Goal: Task Accomplishment & Management: Manage account settings

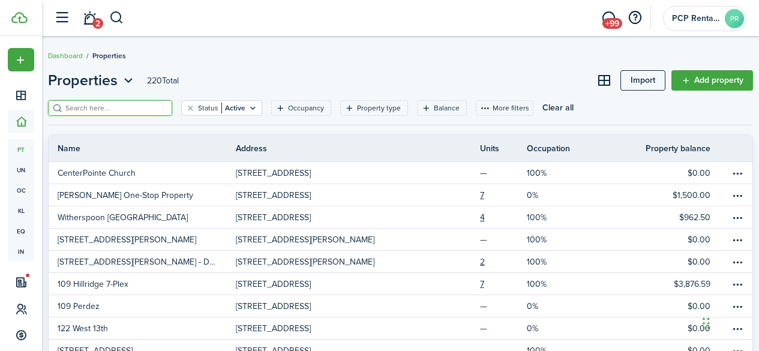
click at [85, 108] on input "search" at bounding box center [115, 108] width 106 height 11
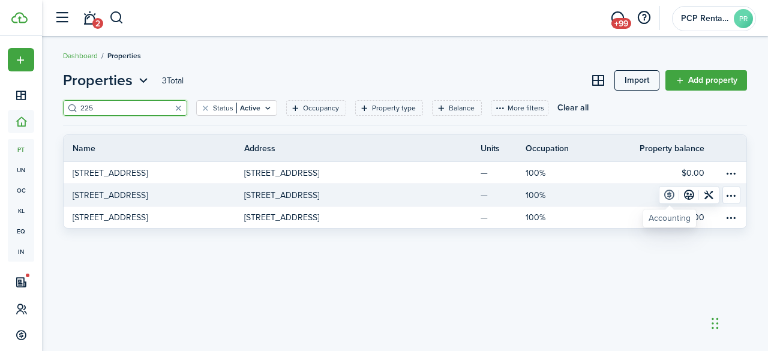
type input "225"
click at [666, 193] on link at bounding box center [670, 195] width 20 height 17
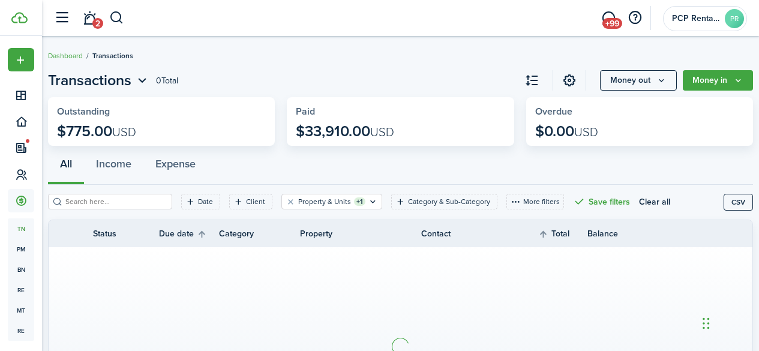
scroll to position [60, 0]
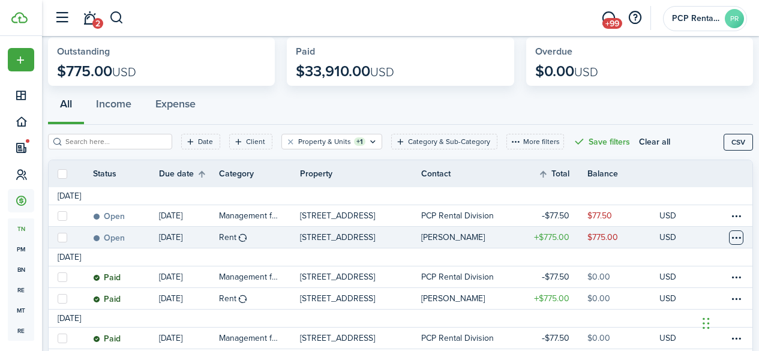
click at [729, 233] on table-menu-btn-icon at bounding box center [736, 238] width 14 height 14
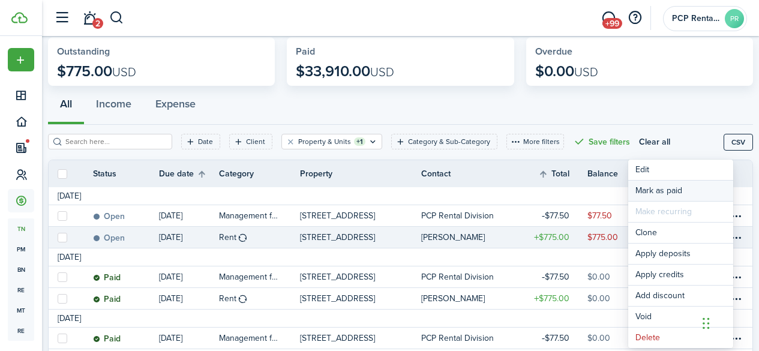
click at [657, 187] on link "Mark as paid" at bounding box center [681, 191] width 105 height 20
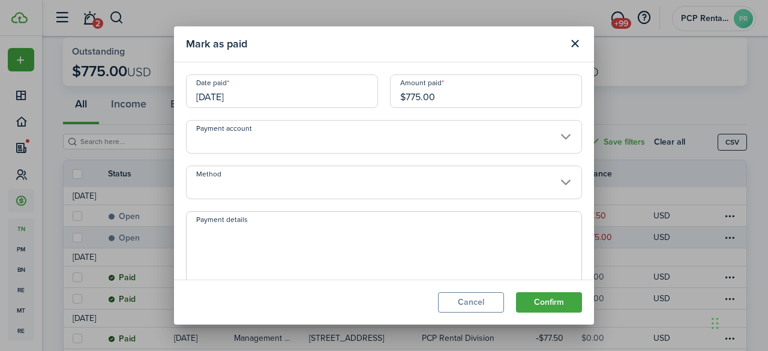
click at [253, 92] on input "[DATE]" at bounding box center [282, 91] width 192 height 34
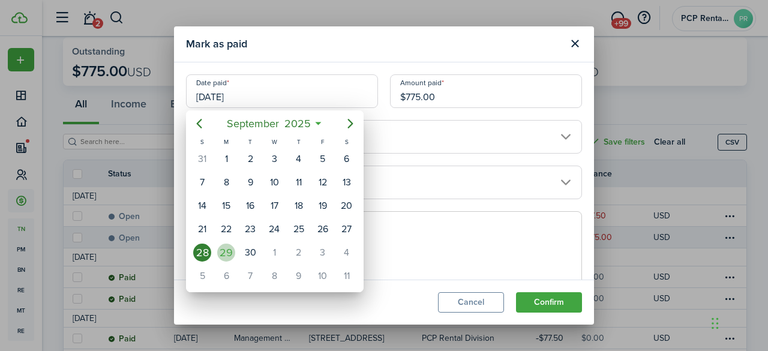
click at [228, 249] on div "29" at bounding box center [226, 253] width 18 height 18
type input "[DATE]"
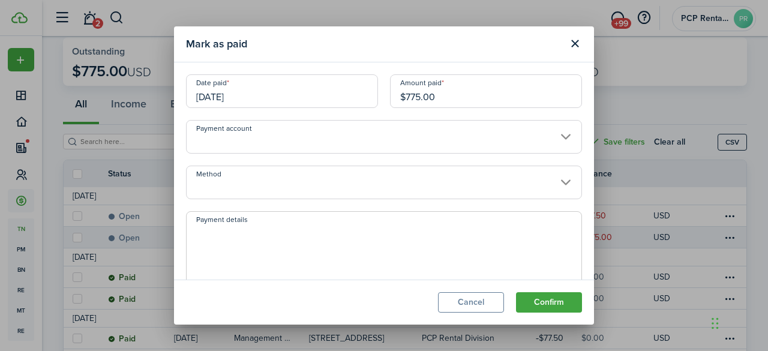
click at [245, 180] on input "Method" at bounding box center [384, 183] width 396 height 34
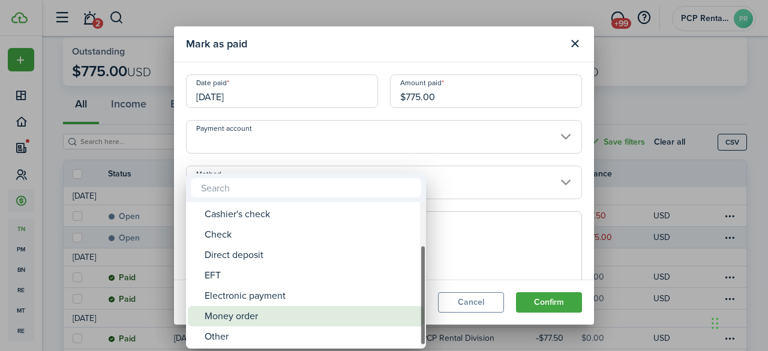
click at [225, 313] on div "Money order" at bounding box center [311, 316] width 213 height 20
type input "Money order"
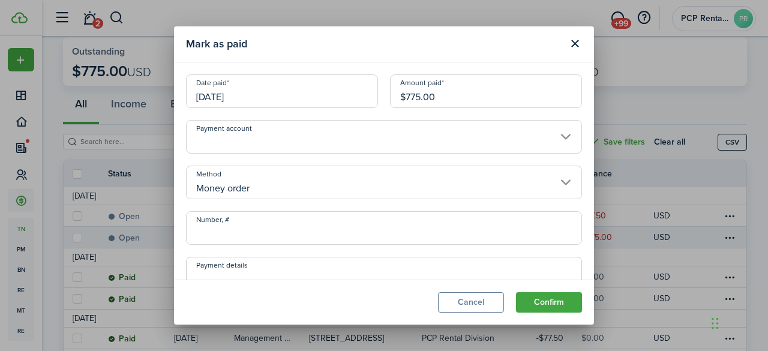
click at [247, 226] on input "Number, #" at bounding box center [384, 228] width 396 height 34
type input "22-104978234"
click at [546, 303] on button "Confirm" at bounding box center [549, 302] width 66 height 20
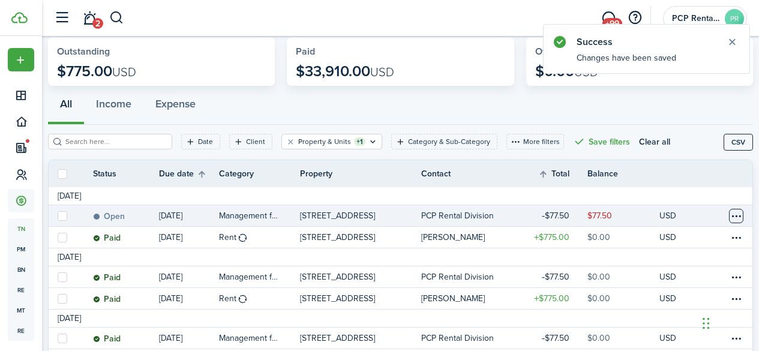
click at [729, 217] on table-menu-btn-icon at bounding box center [736, 216] width 14 height 14
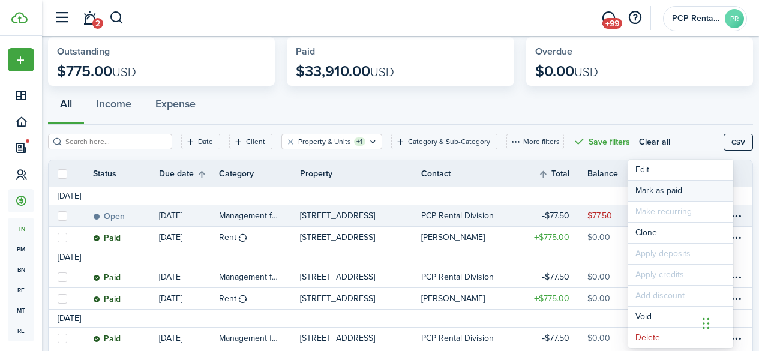
click at [655, 190] on link "Mark as paid" at bounding box center [681, 191] width 105 height 20
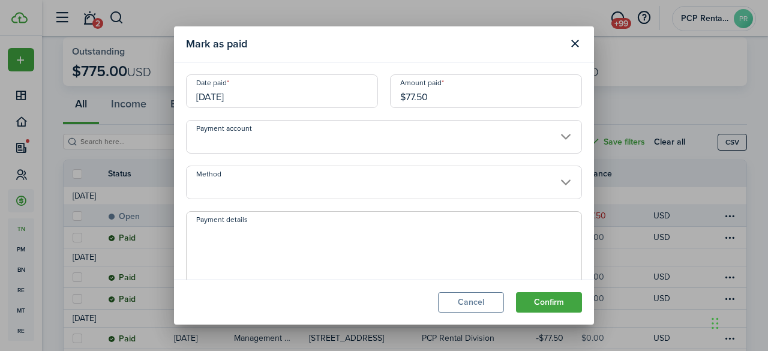
click at [257, 91] on input "[DATE]" at bounding box center [282, 91] width 192 height 34
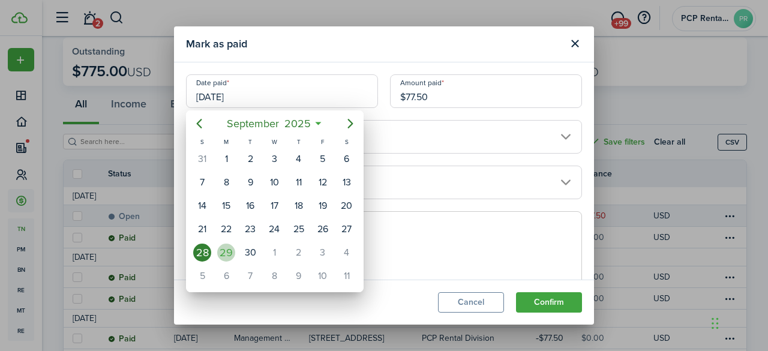
click at [225, 249] on div "29" at bounding box center [226, 253] width 18 height 18
type input "[DATE]"
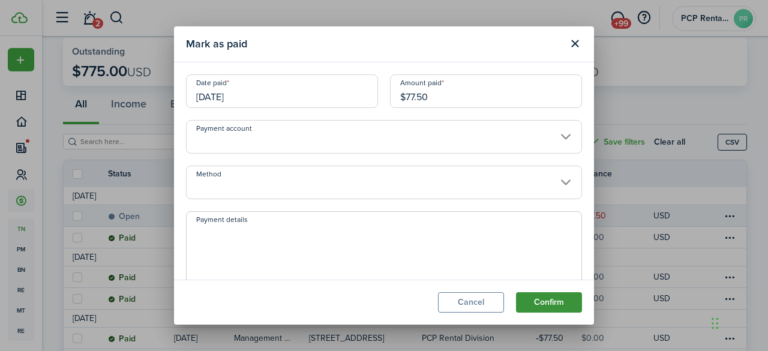
click at [539, 301] on button "Confirm" at bounding box center [549, 302] width 66 height 20
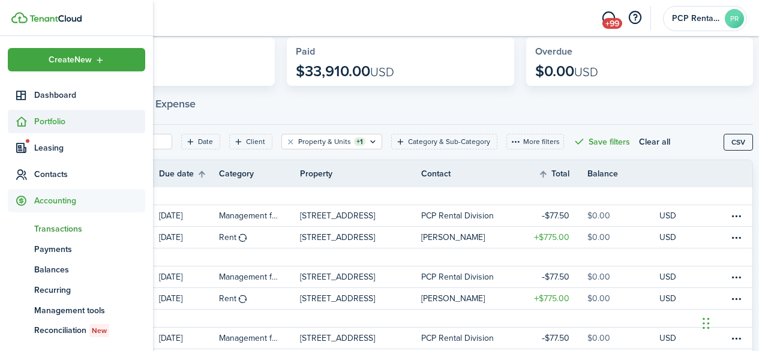
click at [59, 122] on span "Portfolio" at bounding box center [89, 121] width 111 height 13
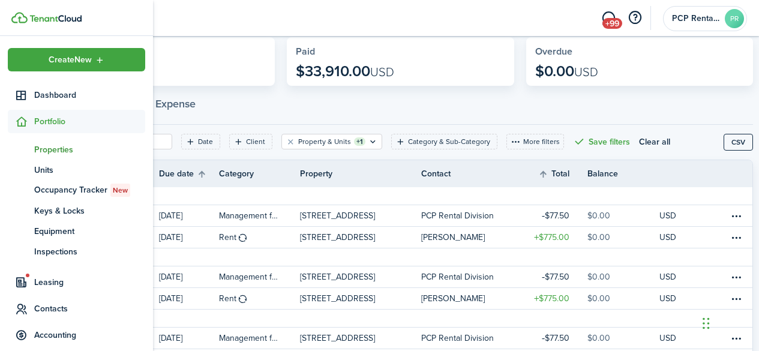
click at [43, 152] on span "Properties" at bounding box center [89, 149] width 111 height 13
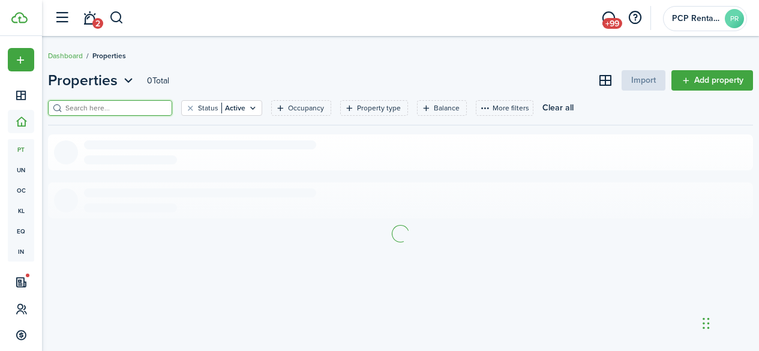
click at [133, 105] on input "search" at bounding box center [115, 108] width 106 height 11
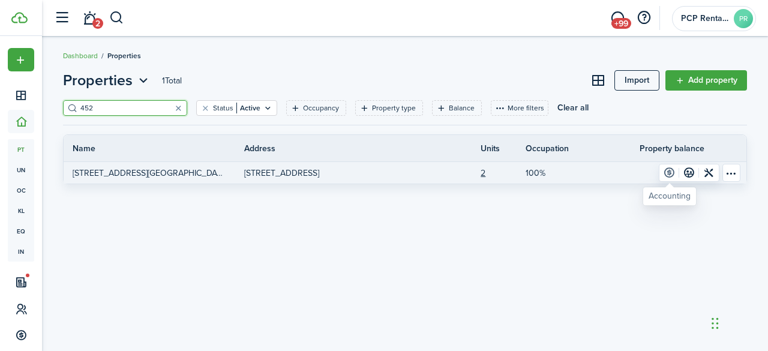
type input "452"
click at [671, 172] on link at bounding box center [670, 173] width 20 height 17
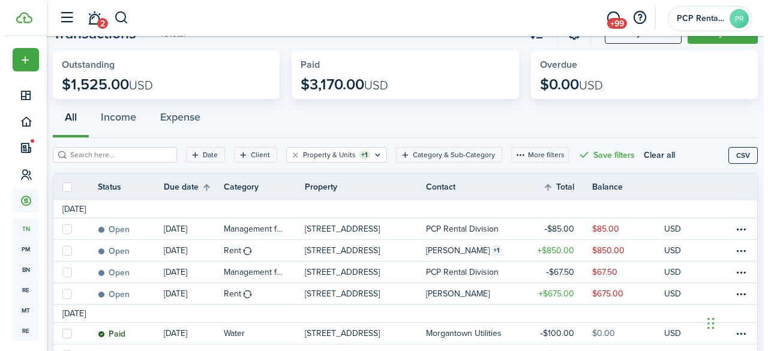
scroll to position [60, 0]
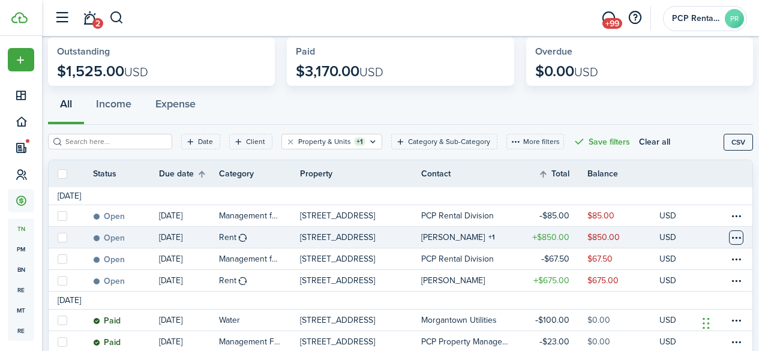
click at [729, 239] on table-menu-btn-icon at bounding box center [736, 238] width 14 height 14
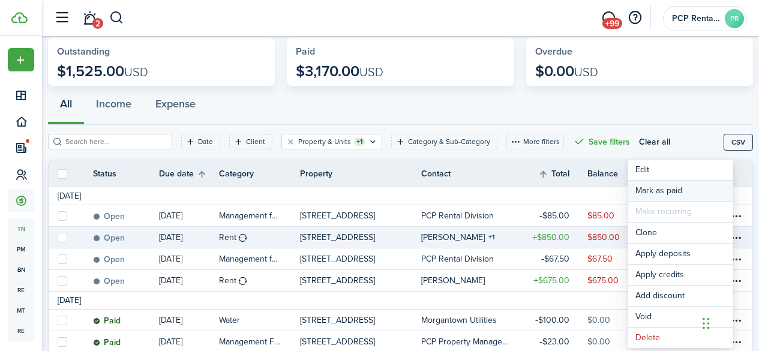
click at [656, 186] on link "Mark as paid" at bounding box center [681, 191] width 105 height 20
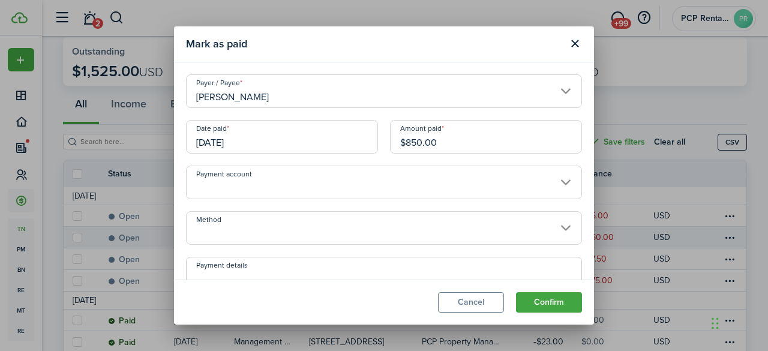
click at [267, 140] on input "[DATE]" at bounding box center [282, 137] width 192 height 34
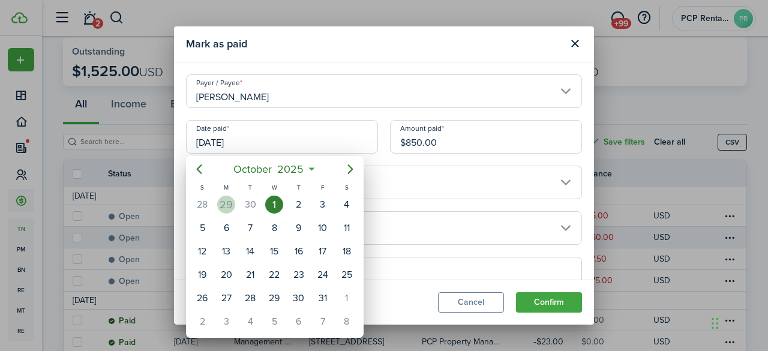
click at [235, 203] on div "29" at bounding box center [226, 204] width 24 height 23
type input "[DATE]"
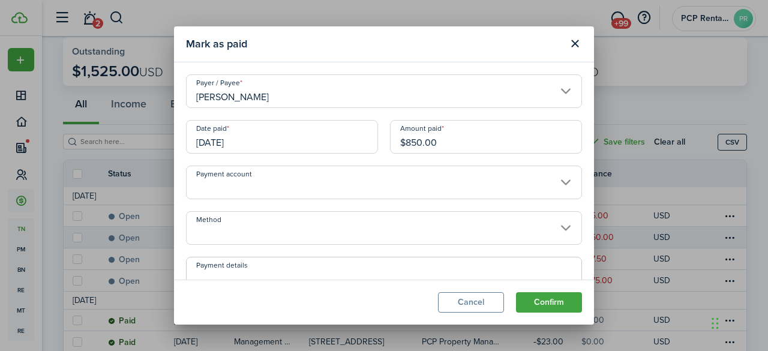
click at [233, 224] on input "Method" at bounding box center [384, 228] width 396 height 34
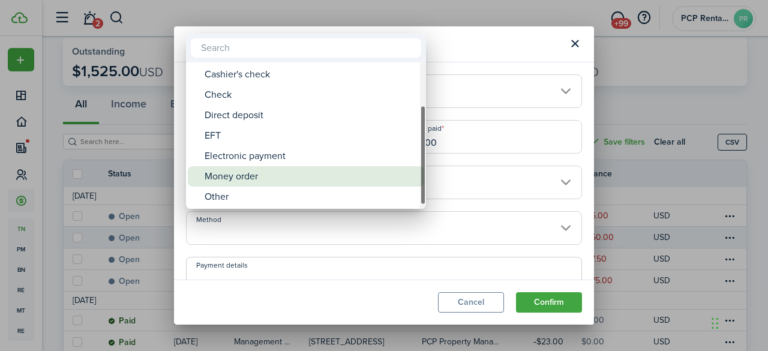
click at [234, 178] on div "Money order" at bounding box center [311, 176] width 213 height 20
type input "Money order"
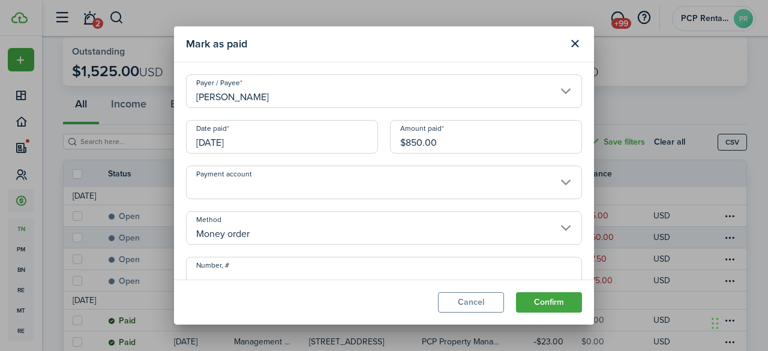
click at [238, 271] on input "Number, #" at bounding box center [384, 274] width 396 height 34
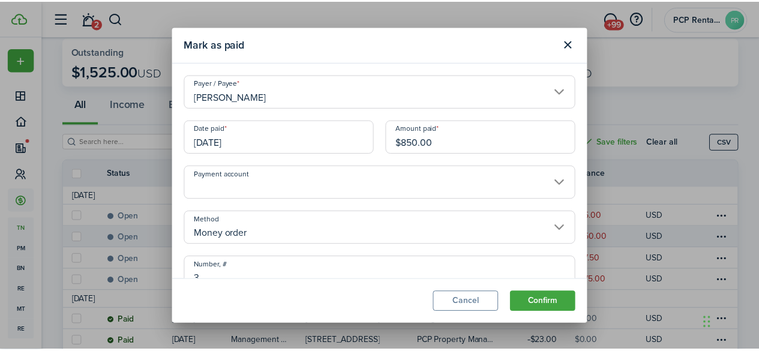
scroll to position [7, 0]
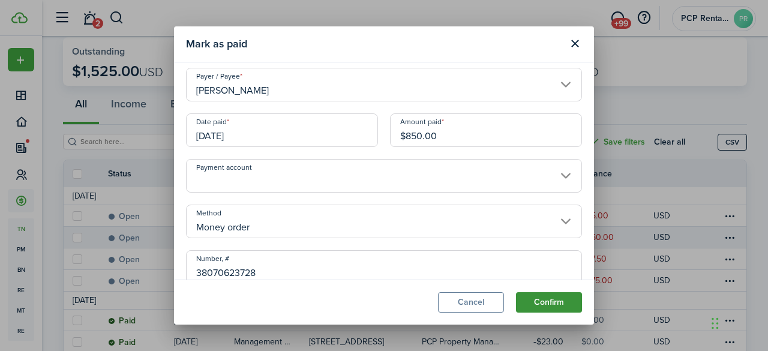
type input "38070623728"
click at [540, 295] on button "Confirm" at bounding box center [549, 302] width 66 height 20
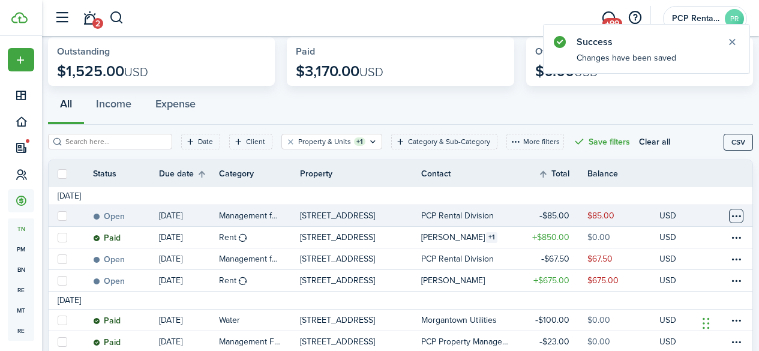
click at [729, 213] on table-menu-btn-icon at bounding box center [736, 216] width 14 height 14
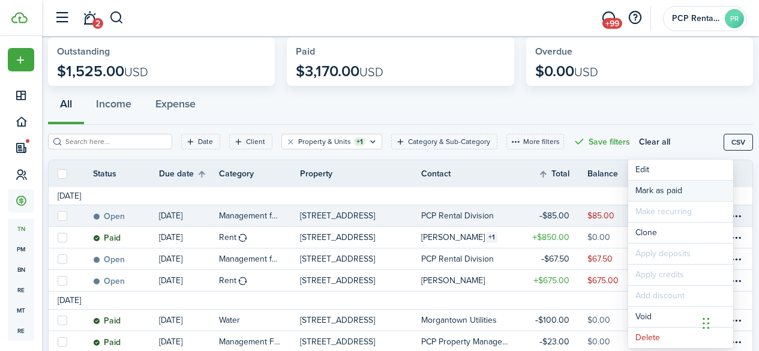
click at [648, 193] on link "Mark as paid" at bounding box center [681, 191] width 105 height 20
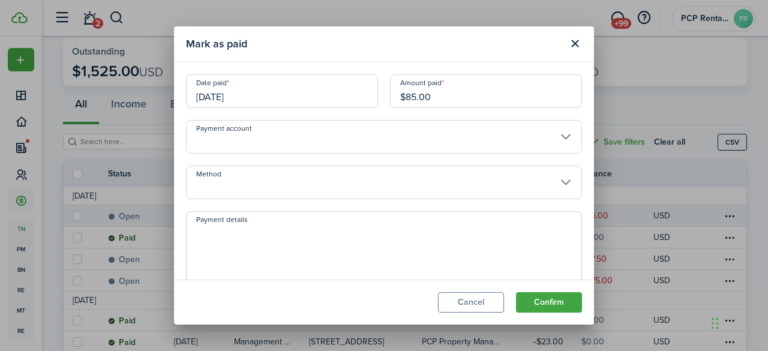
click at [230, 89] on input "[DATE]" at bounding box center [282, 91] width 192 height 34
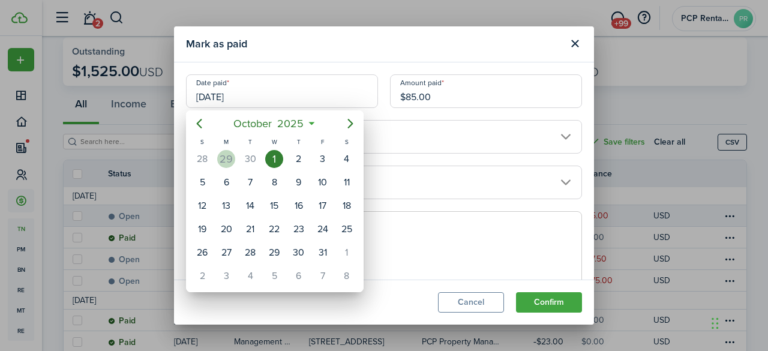
click at [231, 157] on div "29" at bounding box center [226, 159] width 18 height 18
type input "[DATE]"
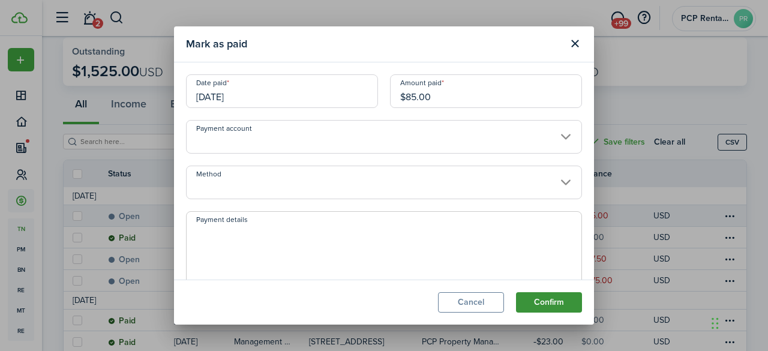
click at [558, 296] on button "Confirm" at bounding box center [549, 302] width 66 height 20
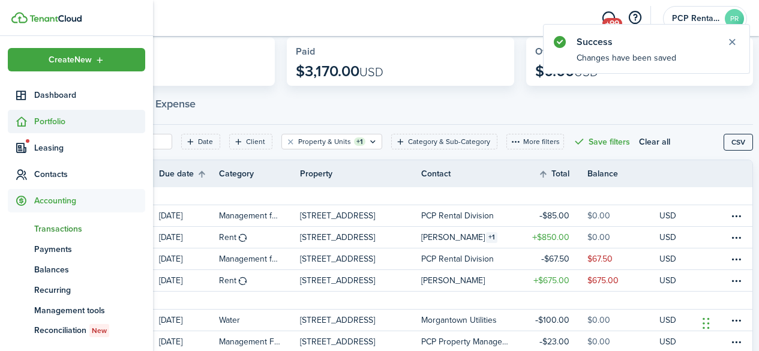
click at [53, 121] on span "Portfolio" at bounding box center [89, 121] width 111 height 13
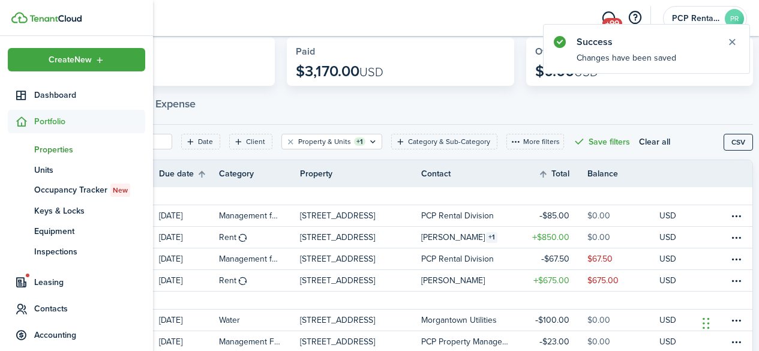
click at [52, 144] on span "Properties" at bounding box center [89, 149] width 111 height 13
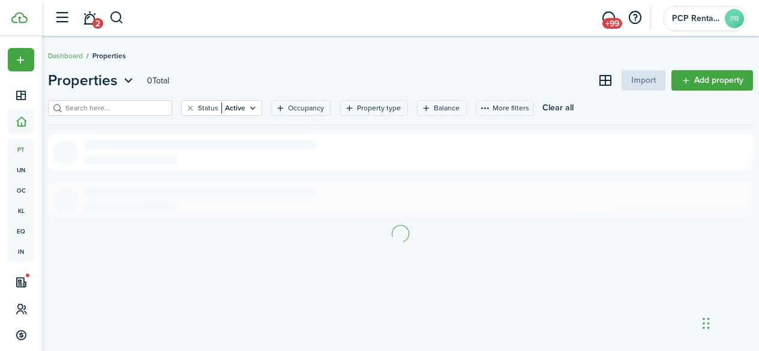
click at [148, 107] on input "search" at bounding box center [115, 108] width 106 height 11
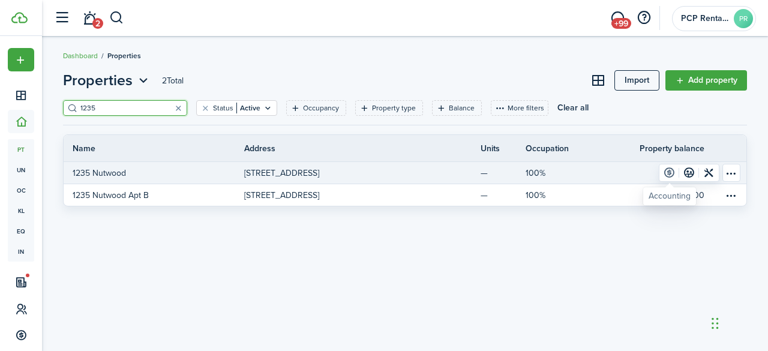
type input "1235"
click at [666, 172] on link at bounding box center [670, 173] width 20 height 17
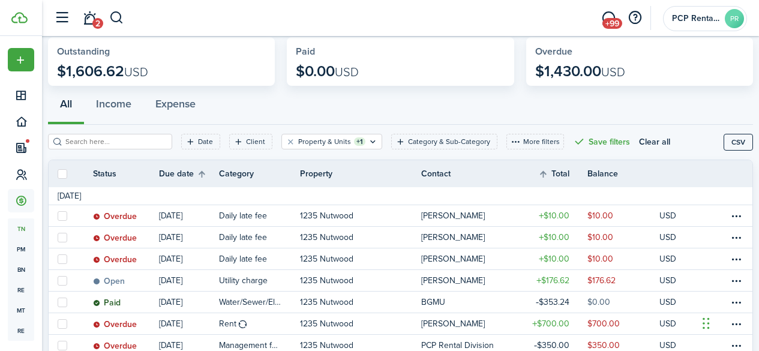
scroll to position [120, 0]
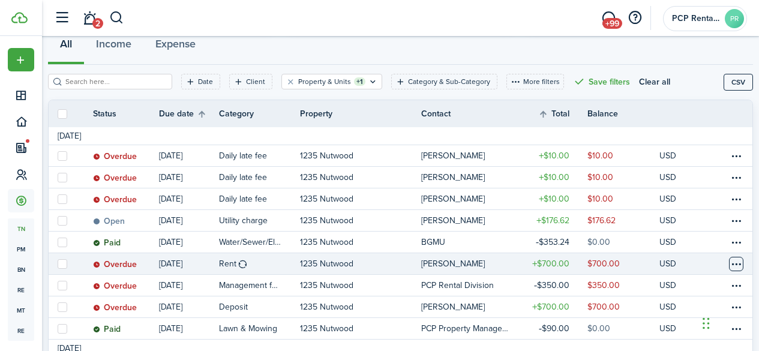
click at [729, 261] on table-menu-btn-icon at bounding box center [736, 264] width 14 height 14
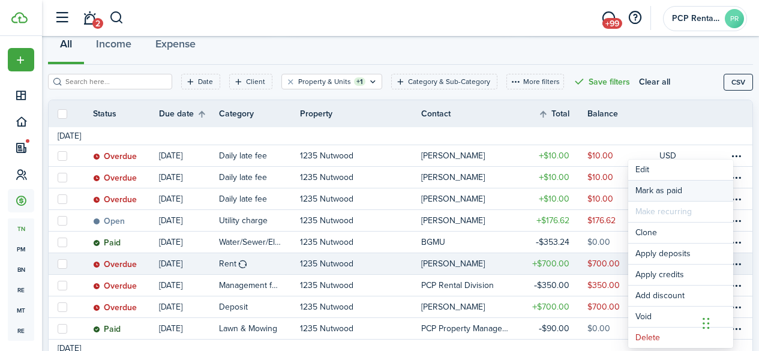
click at [653, 192] on link "Mark as paid" at bounding box center [681, 191] width 105 height 20
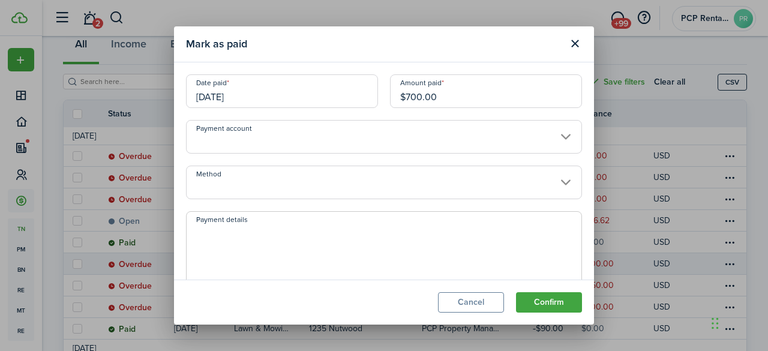
click at [256, 89] on input "[DATE]" at bounding box center [282, 91] width 192 height 34
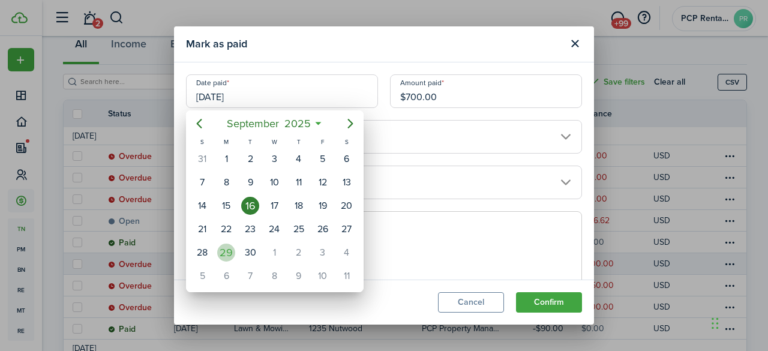
click at [224, 255] on div "29" at bounding box center [226, 253] width 18 height 18
type input "[DATE]"
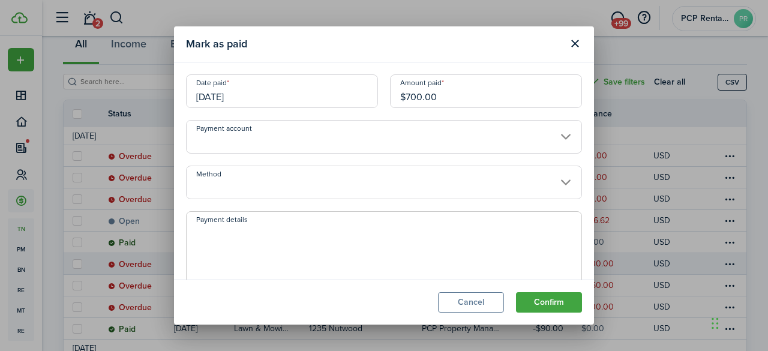
click at [246, 174] on input "Method" at bounding box center [384, 183] width 396 height 34
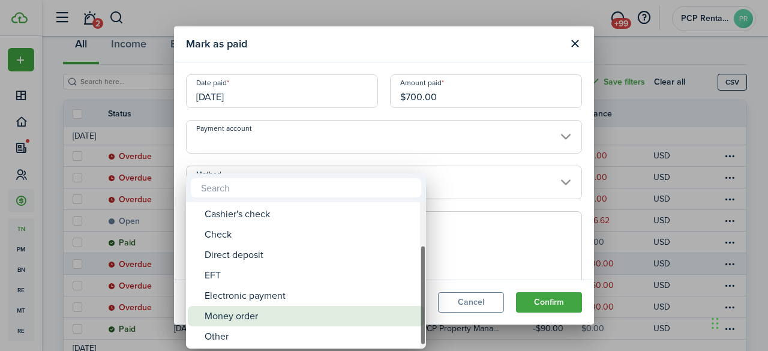
click at [225, 317] on div "Money order" at bounding box center [311, 316] width 213 height 20
type input "Money order"
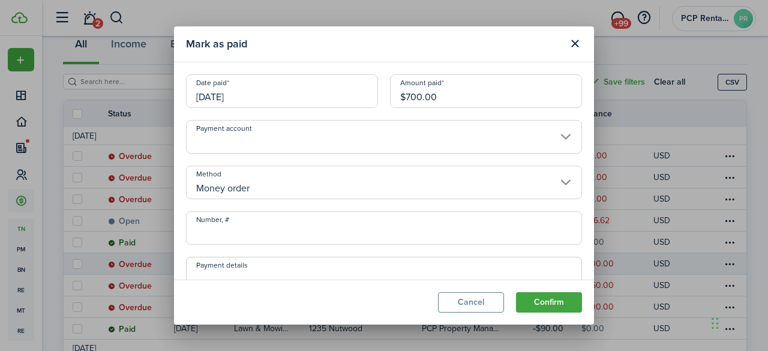
click at [235, 233] on input "Number, #" at bounding box center [384, 228] width 396 height 34
type input "19-774077391"
click at [535, 303] on button "Confirm" at bounding box center [549, 302] width 66 height 20
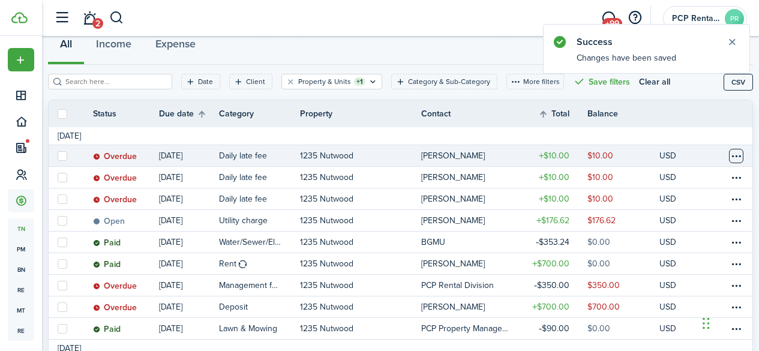
click at [729, 157] on table-menu-btn-icon at bounding box center [736, 156] width 14 height 14
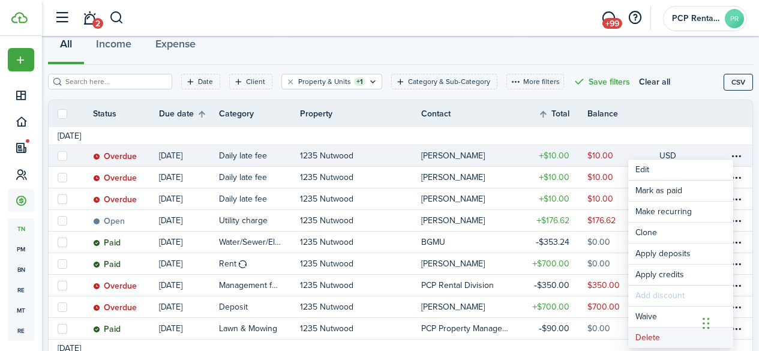
click at [656, 337] on button "Delete" at bounding box center [681, 338] width 105 height 20
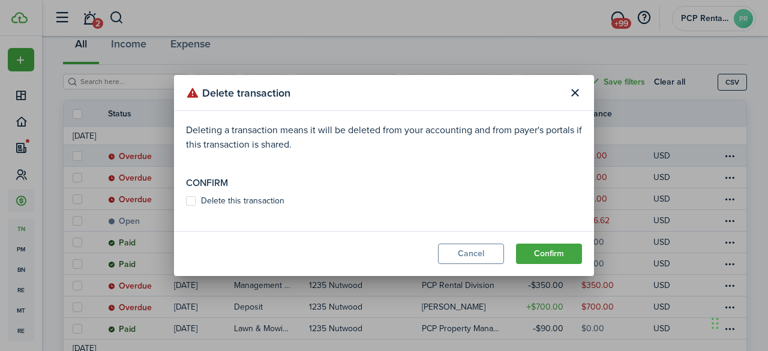
click at [190, 197] on label "Delete this transaction" at bounding box center [235, 201] width 98 height 10
click at [186, 201] on input "Delete this transaction" at bounding box center [186, 201] width 1 height 1
checkbox input "true"
click at [542, 255] on button "Confirm" at bounding box center [549, 254] width 66 height 20
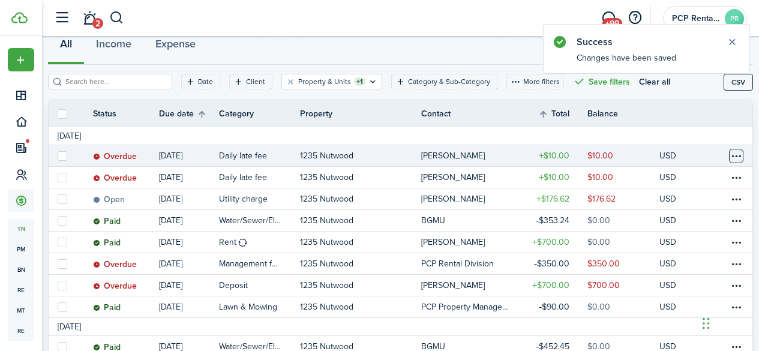
click at [729, 155] on table-menu-btn-icon at bounding box center [736, 156] width 14 height 14
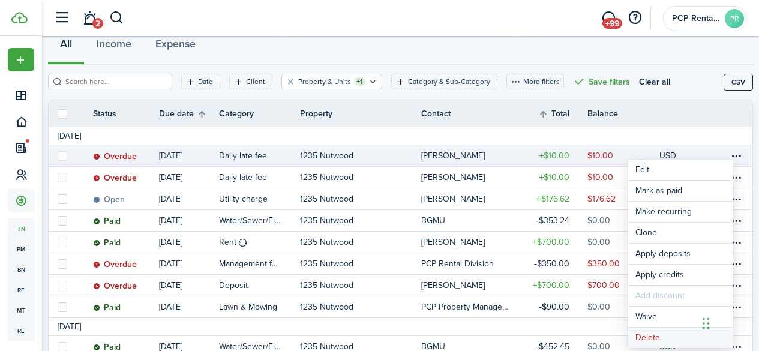
click at [657, 337] on button "Delete" at bounding box center [681, 338] width 105 height 20
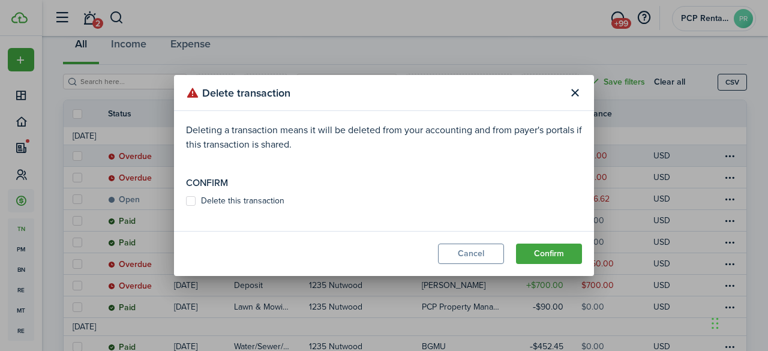
click at [193, 199] on label "Delete this transaction" at bounding box center [235, 201] width 98 height 10
click at [186, 201] on input "Delete this transaction" at bounding box center [186, 201] width 1 height 1
checkbox input "true"
click at [548, 250] on button "Confirm" at bounding box center [549, 254] width 66 height 20
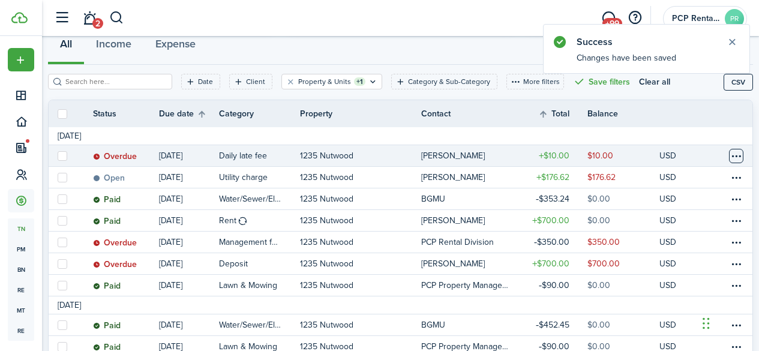
click at [729, 157] on table-menu-btn-icon at bounding box center [736, 156] width 14 height 14
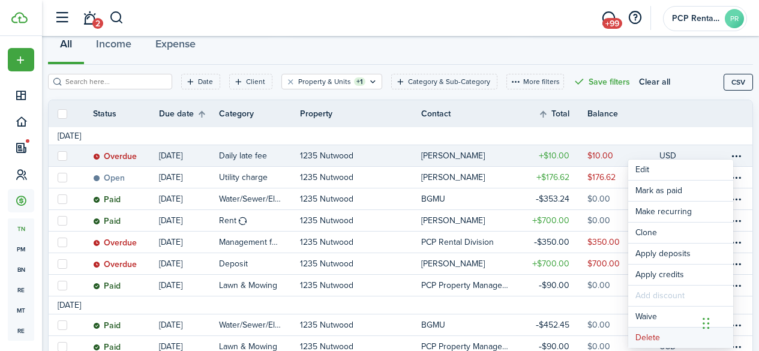
click at [648, 339] on button "Delete" at bounding box center [681, 338] width 105 height 20
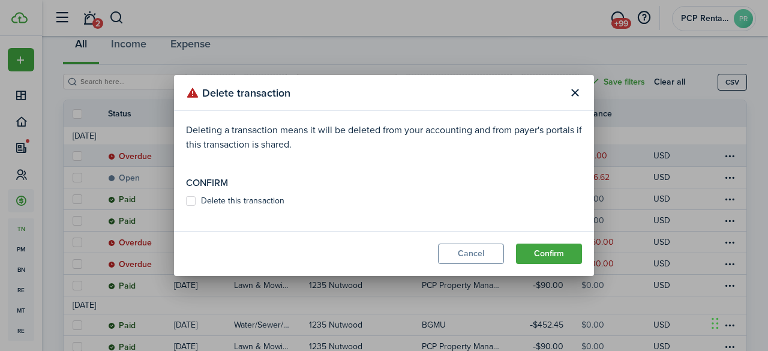
click at [192, 201] on label "Delete this transaction" at bounding box center [235, 201] width 98 height 10
click at [186, 201] on input "Delete this transaction" at bounding box center [186, 201] width 1 height 1
checkbox input "true"
click at [551, 250] on button "Confirm" at bounding box center [549, 254] width 66 height 20
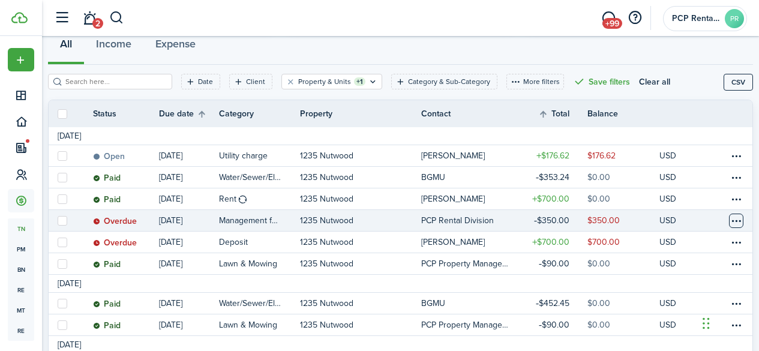
click at [729, 225] on table-menu-btn-icon at bounding box center [736, 221] width 14 height 14
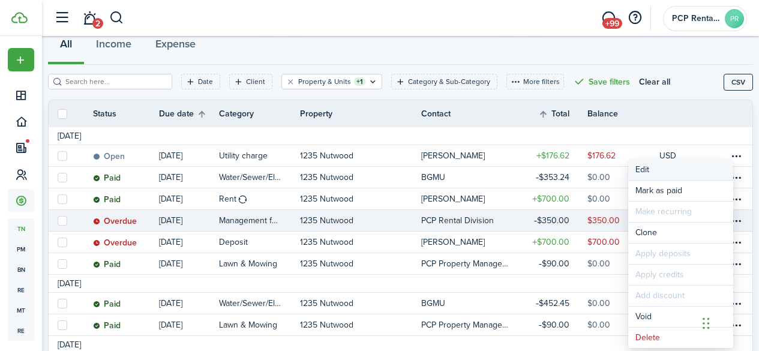
click at [648, 169] on button "Edit" at bounding box center [681, 170] width 105 height 20
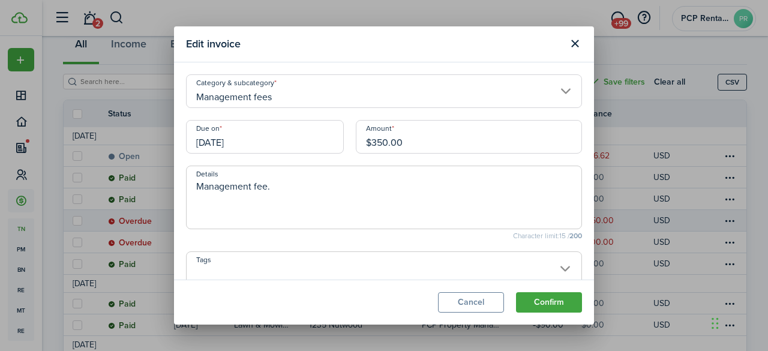
click at [380, 140] on input "$350.00" at bounding box center [469, 137] width 226 height 34
type input "$210.00"
click at [531, 303] on button "Confirm" at bounding box center [549, 302] width 66 height 20
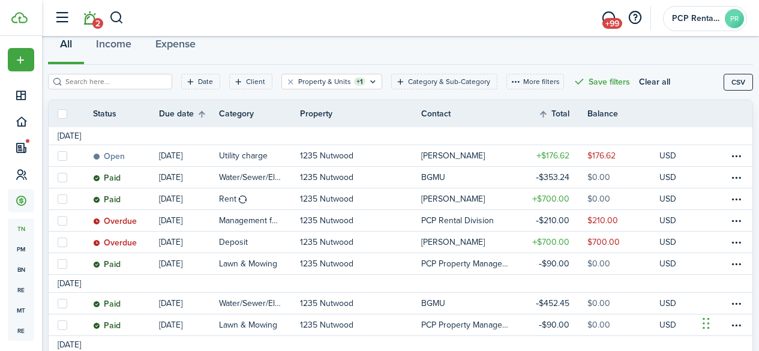
click at [92, 17] on link "2" at bounding box center [89, 18] width 23 height 31
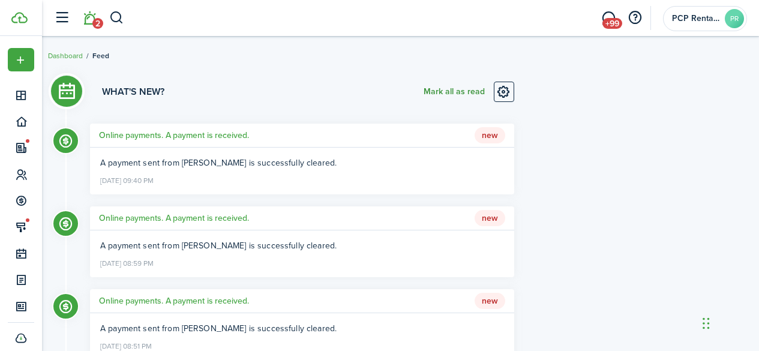
click at [432, 92] on button "Mark all as read" at bounding box center [454, 92] width 61 height 20
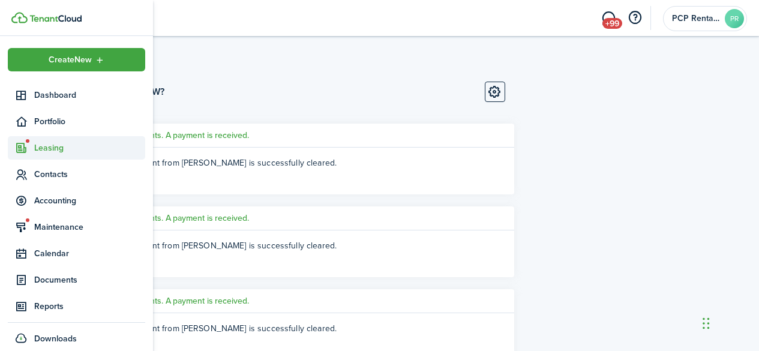
click at [49, 148] on span "Leasing" at bounding box center [89, 148] width 111 height 13
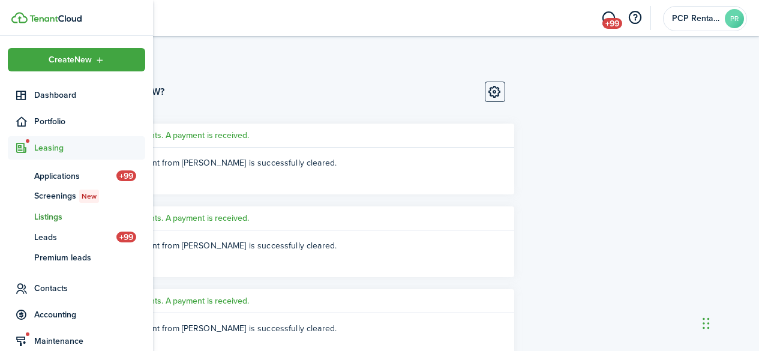
click at [43, 221] on span "Listings" at bounding box center [89, 217] width 111 height 13
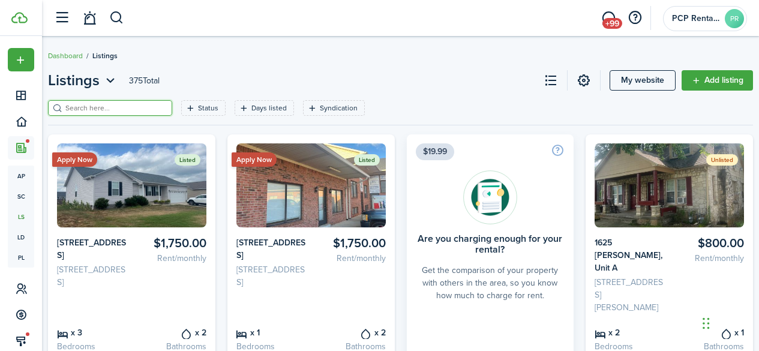
click at [155, 107] on input "search" at bounding box center [115, 108] width 106 height 11
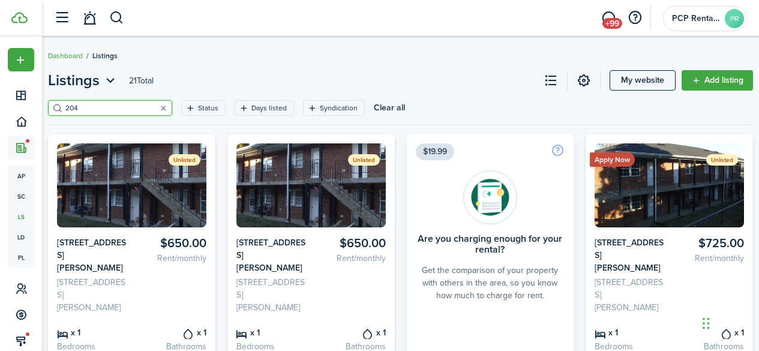
scroll to position [60, 0]
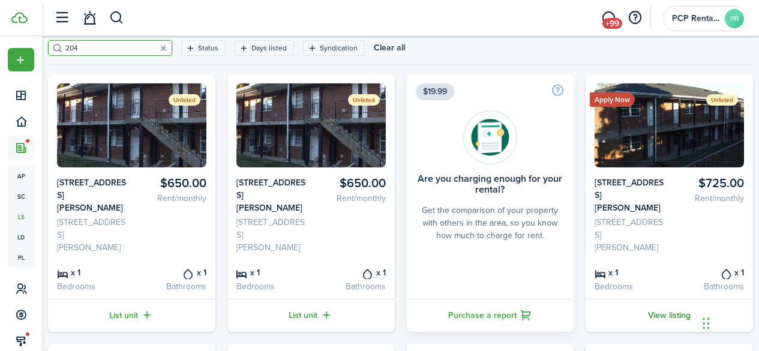
type input "204"
click at [657, 315] on link "View listing" at bounding box center [670, 315] width 168 height 33
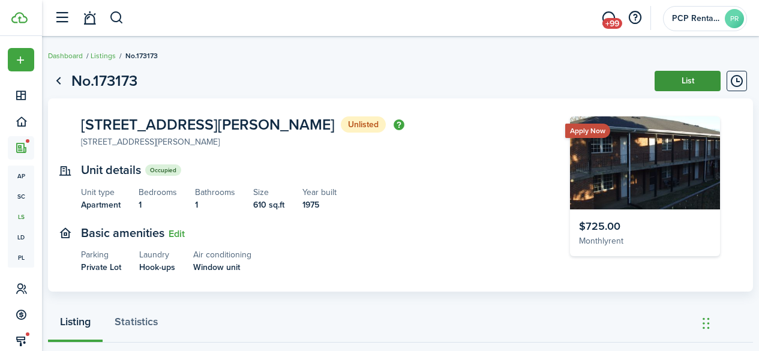
click at [675, 80] on button "List" at bounding box center [688, 81] width 66 height 20
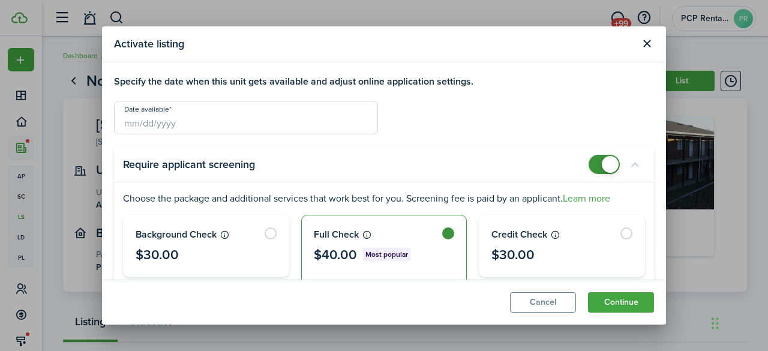
click at [136, 128] on input "Date available" at bounding box center [246, 118] width 264 height 34
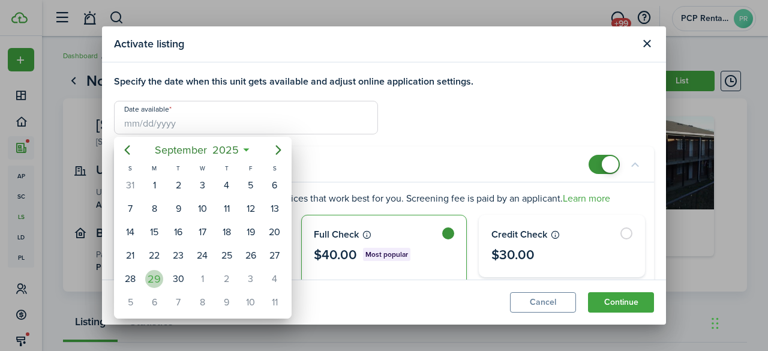
click at [151, 278] on div "29" at bounding box center [154, 279] width 18 height 18
type input "[DATE]"
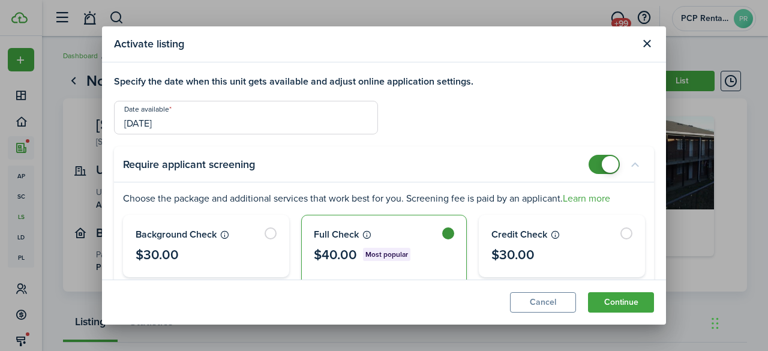
checkbox input "false"
click at [599, 162] on span at bounding box center [605, 164] width 12 height 19
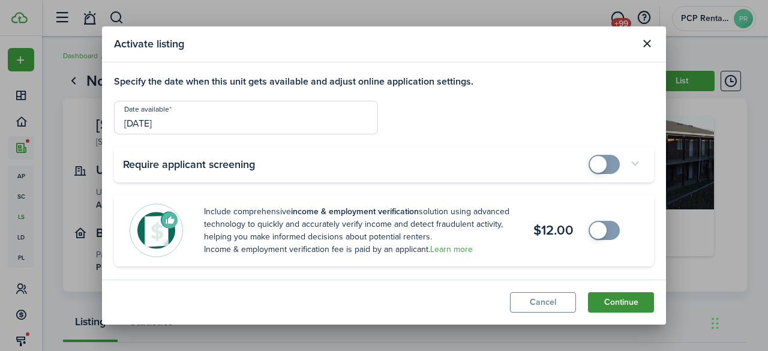
click at [618, 302] on button "Continue" at bounding box center [621, 302] width 66 height 20
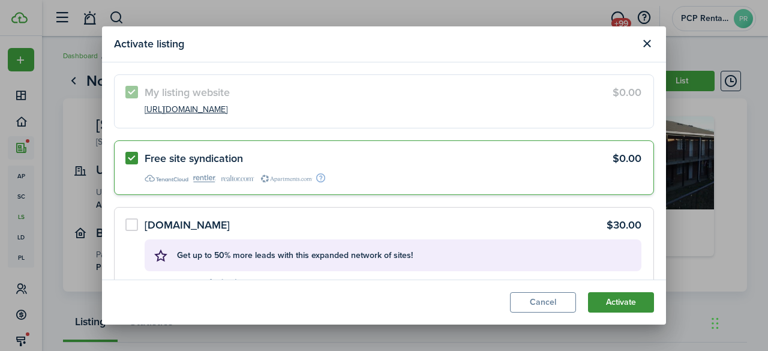
click at [618, 302] on button "Activate" at bounding box center [621, 302] width 66 height 20
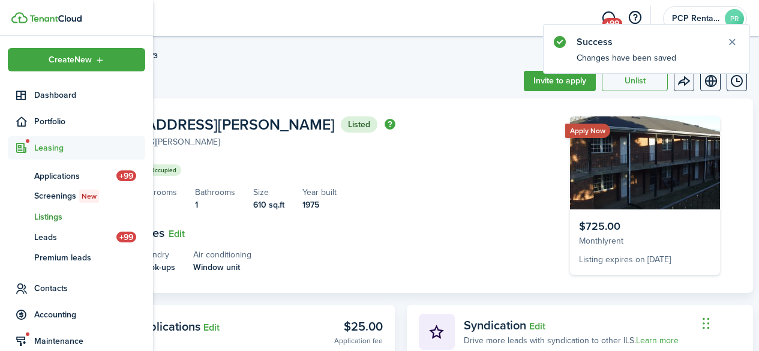
click at [44, 217] on span "Listings" at bounding box center [89, 217] width 111 height 13
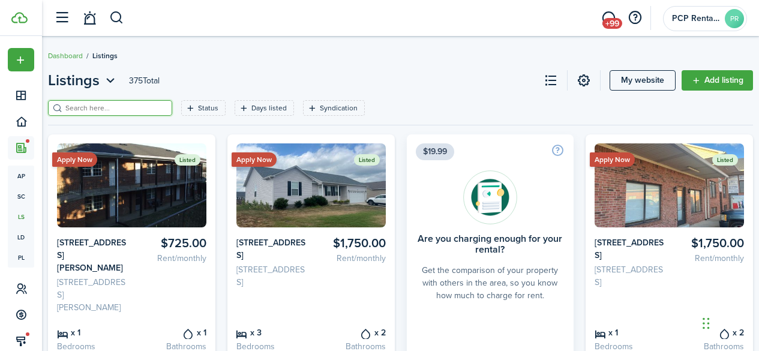
click at [142, 109] on input "search" at bounding box center [115, 108] width 106 height 11
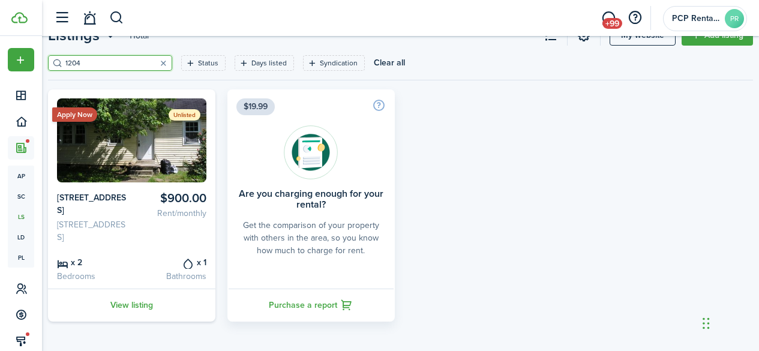
scroll to position [49, 0]
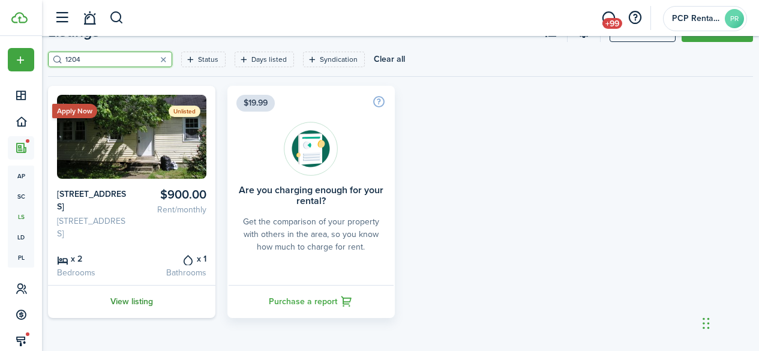
type input "1204"
click at [127, 298] on link "View listing" at bounding box center [132, 301] width 168 height 33
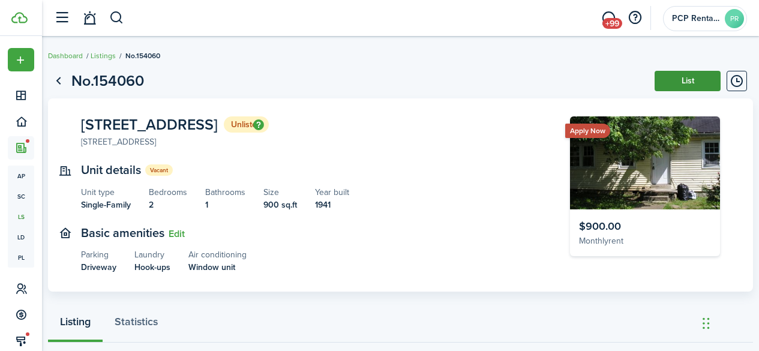
click at [674, 82] on button "List" at bounding box center [688, 81] width 66 height 20
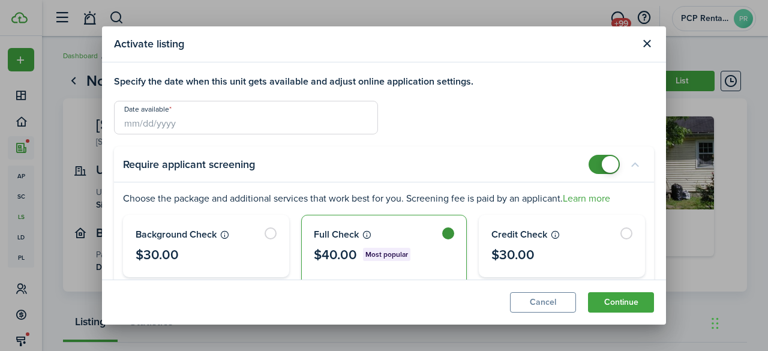
click at [133, 117] on input "Date available" at bounding box center [246, 118] width 264 height 34
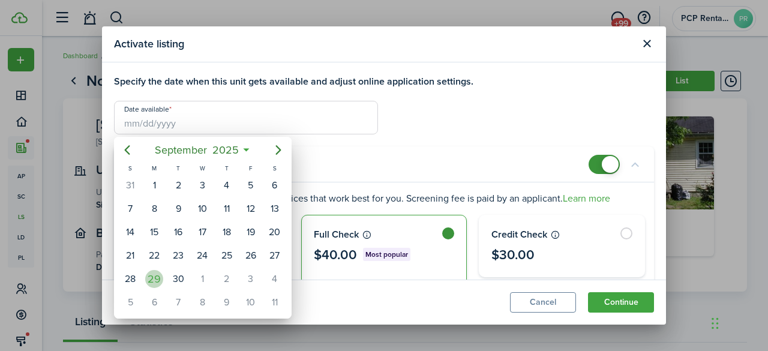
drag, startPoint x: 145, startPoint y: 276, endPoint x: 161, endPoint y: 276, distance: 16.2
click at [145, 276] on div "29" at bounding box center [154, 279] width 24 height 23
type input "[DATE]"
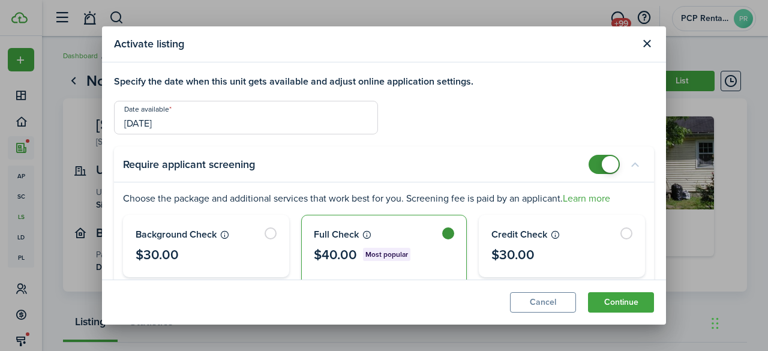
checkbox input "false"
click at [599, 163] on span at bounding box center [605, 164] width 12 height 19
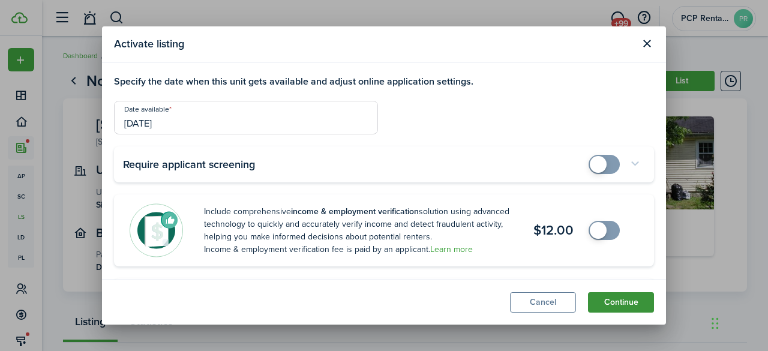
click at [616, 300] on button "Continue" at bounding box center [621, 302] width 66 height 20
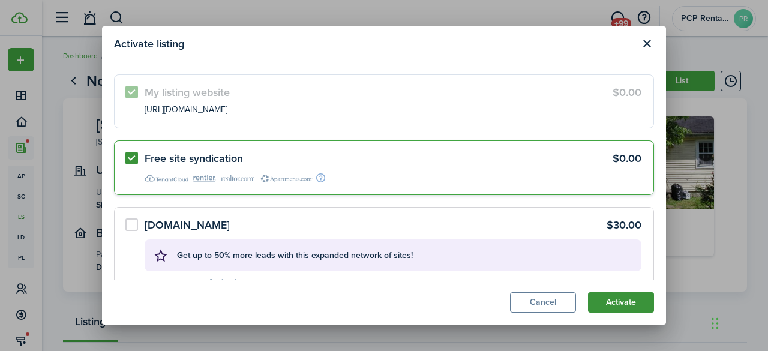
click at [616, 300] on button "Activate" at bounding box center [621, 302] width 66 height 20
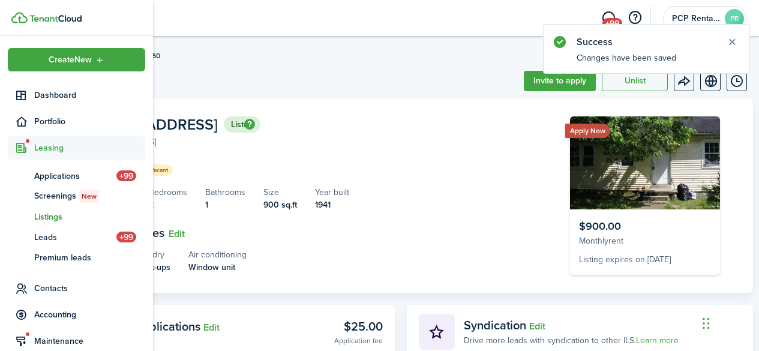
click at [47, 215] on span "Listings" at bounding box center [89, 217] width 111 height 13
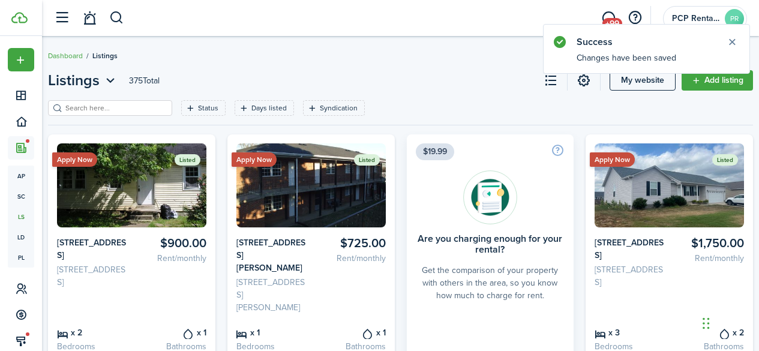
click at [112, 106] on input "search" at bounding box center [115, 108] width 106 height 11
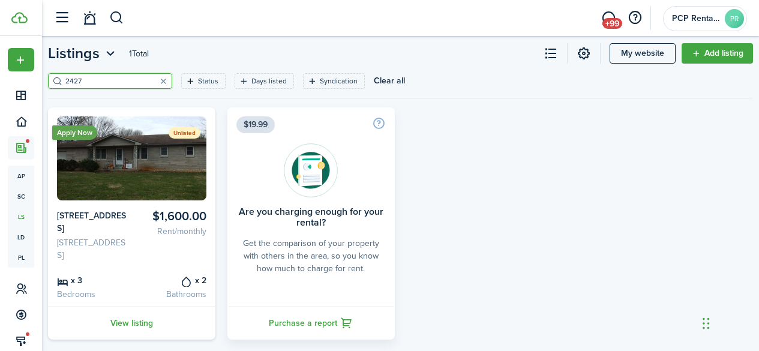
scroll to position [60, 0]
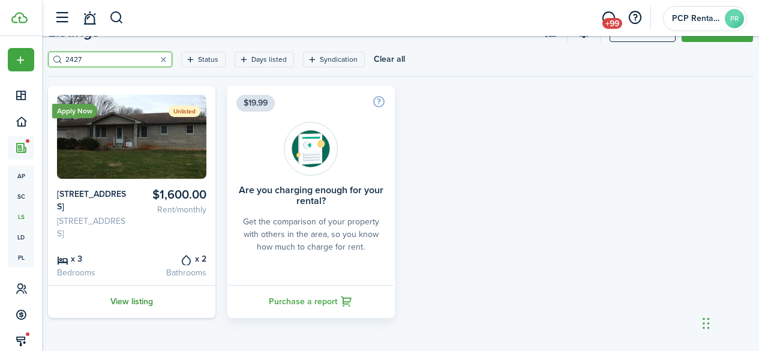
type input "2427"
click at [126, 316] on link "View listing" at bounding box center [132, 301] width 168 height 33
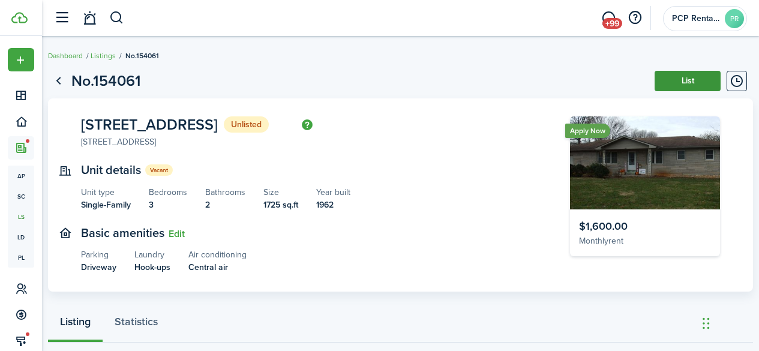
click at [667, 83] on button "List" at bounding box center [688, 81] width 66 height 20
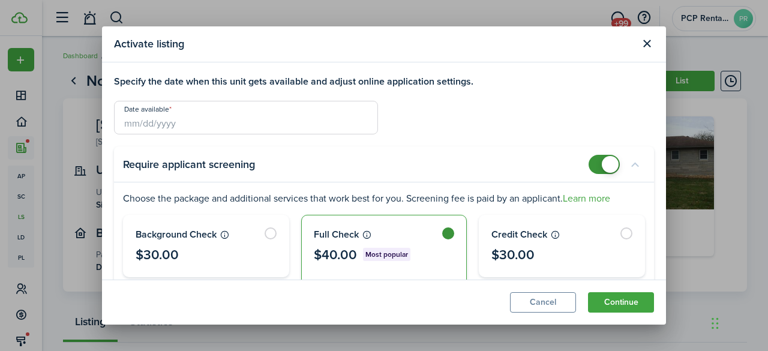
click at [154, 118] on input "Date available" at bounding box center [246, 118] width 264 height 34
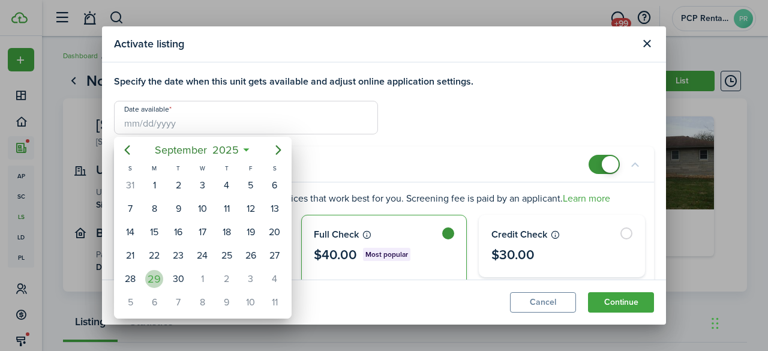
click at [155, 277] on div "29" at bounding box center [154, 279] width 18 height 18
type input "[DATE]"
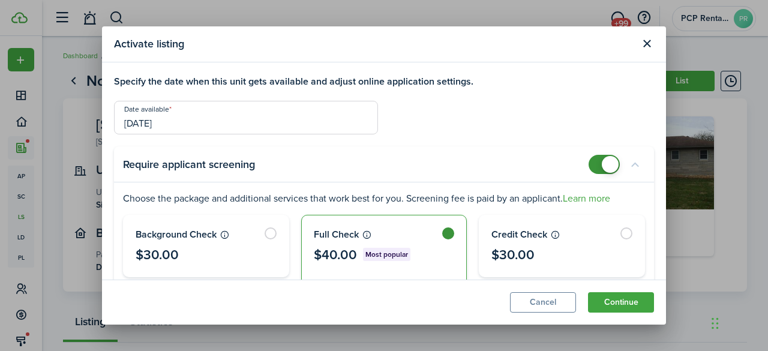
checkbox input "false"
click at [599, 164] on span at bounding box center [605, 164] width 12 height 19
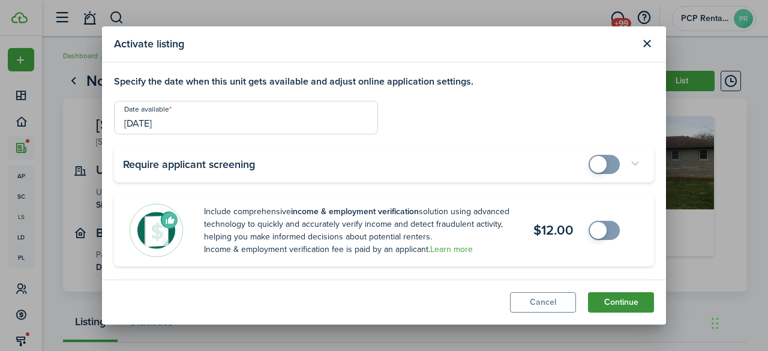
click at [614, 304] on button "Continue" at bounding box center [621, 302] width 66 height 20
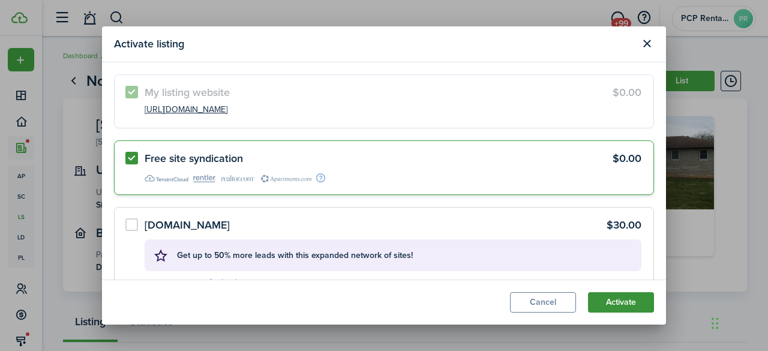
click at [614, 304] on button "Activate" at bounding box center [621, 302] width 66 height 20
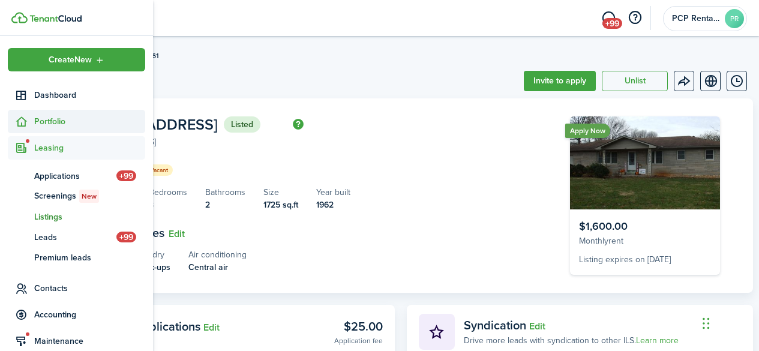
click at [46, 119] on span "Portfolio" at bounding box center [89, 121] width 111 height 13
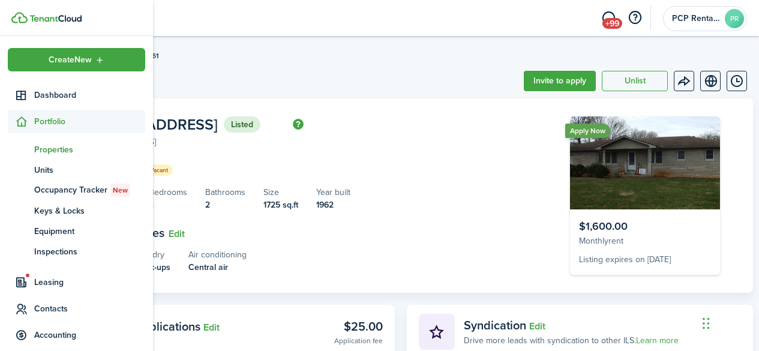
click at [37, 151] on span "Properties" at bounding box center [89, 149] width 111 height 13
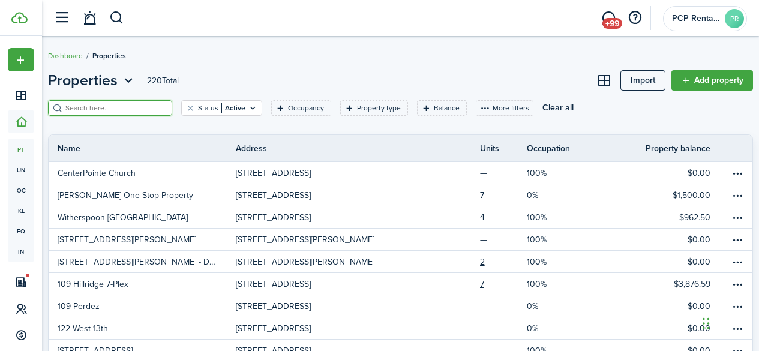
click at [152, 109] on input "search" at bounding box center [115, 108] width 106 height 11
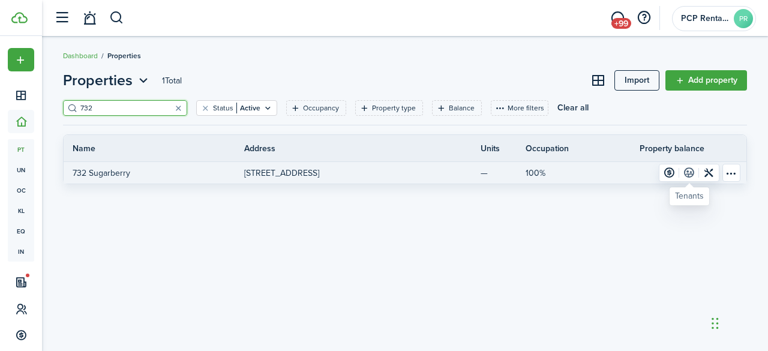
type input "732"
click at [687, 169] on link at bounding box center [690, 173] width 20 height 17
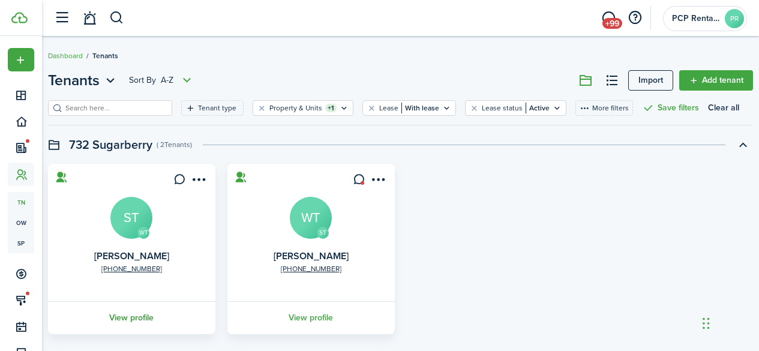
click at [139, 315] on link "View profile" at bounding box center [131, 317] width 171 height 33
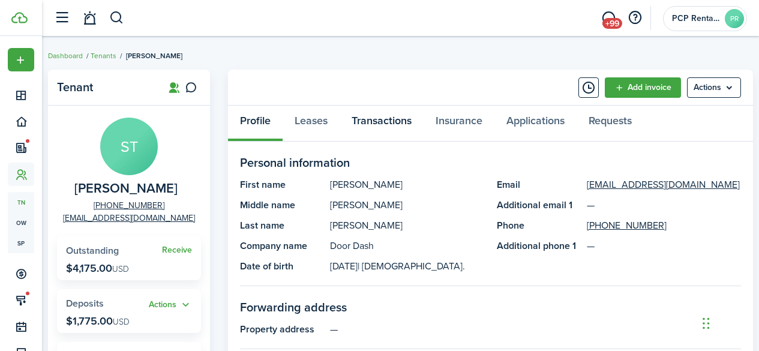
click at [390, 119] on link "Transactions" at bounding box center [382, 124] width 84 height 36
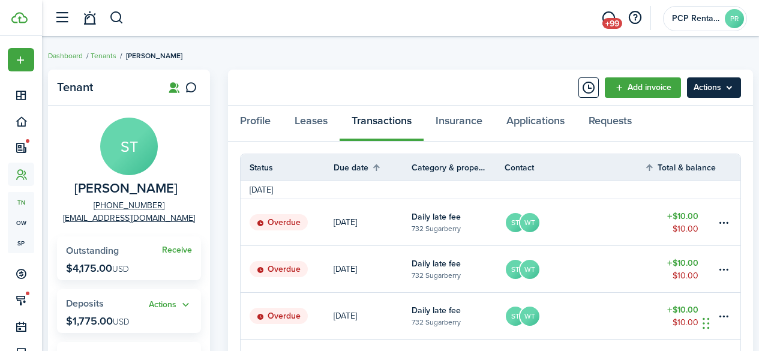
click at [710, 89] on menu-btn "Actions" at bounding box center [714, 87] width 54 height 20
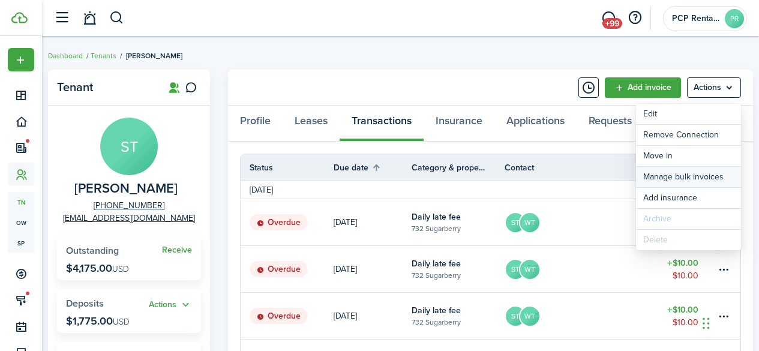
click at [660, 174] on link "Manage bulk invoices" at bounding box center [688, 177] width 105 height 20
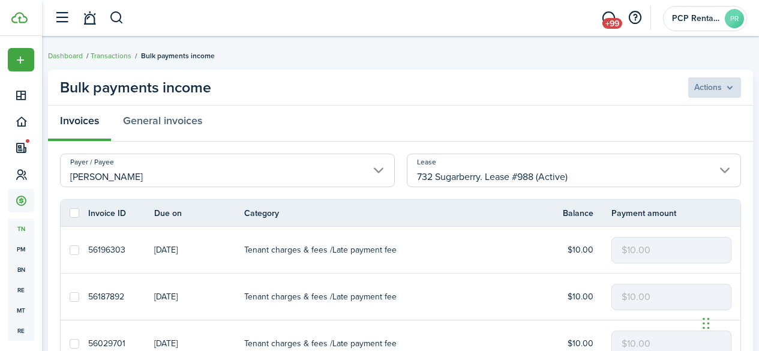
click at [73, 212] on label at bounding box center [75, 213] width 10 height 10
click at [70, 213] on input "checkbox" at bounding box center [69, 213] width 1 height 1
checkbox input "true"
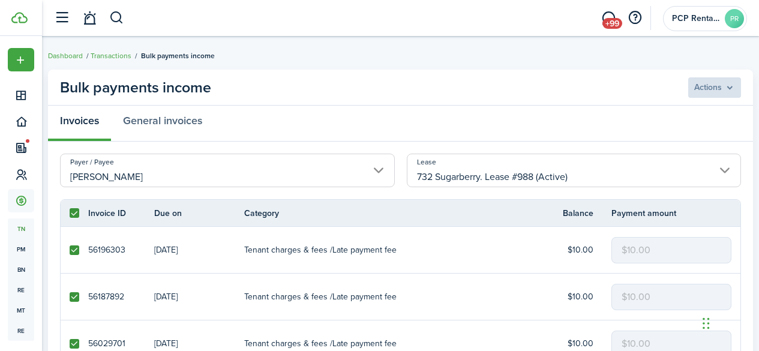
checkbox input "true"
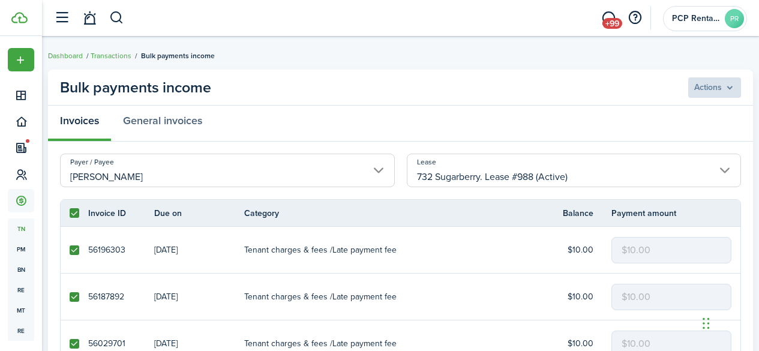
checkbox input "true"
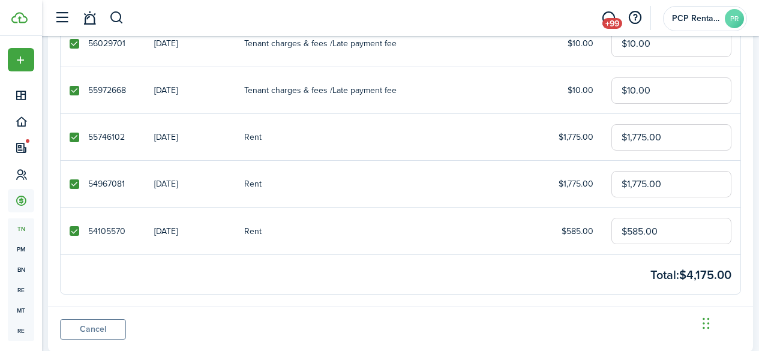
scroll to position [334, 0]
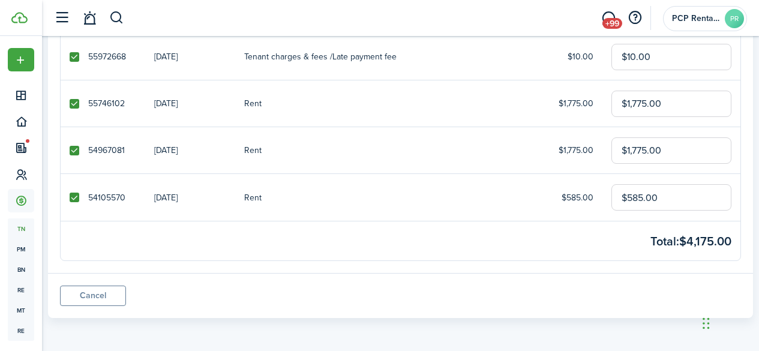
click at [75, 97] on link at bounding box center [75, 103] width 28 height 46
click at [72, 105] on label at bounding box center [75, 104] width 10 height 10
click at [70, 104] on input "checkbox" at bounding box center [69, 103] width 1 height 1
checkbox input "false"
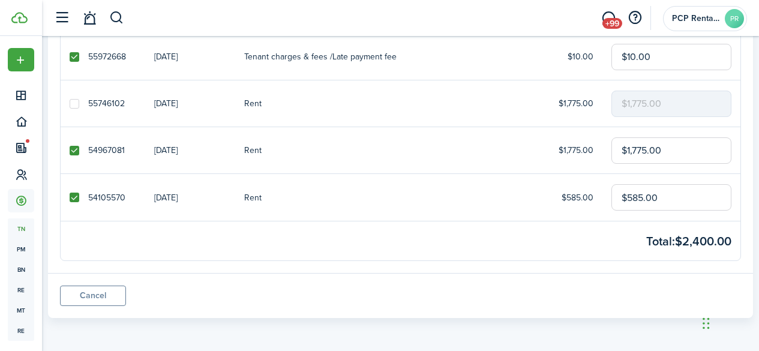
click at [74, 152] on label at bounding box center [75, 151] width 10 height 10
click at [70, 151] on input "checkbox" at bounding box center [69, 150] width 1 height 1
click at [76, 153] on label at bounding box center [75, 151] width 10 height 10
click at [70, 151] on input "checkbox" at bounding box center [69, 150] width 1 height 1
checkbox input "true"
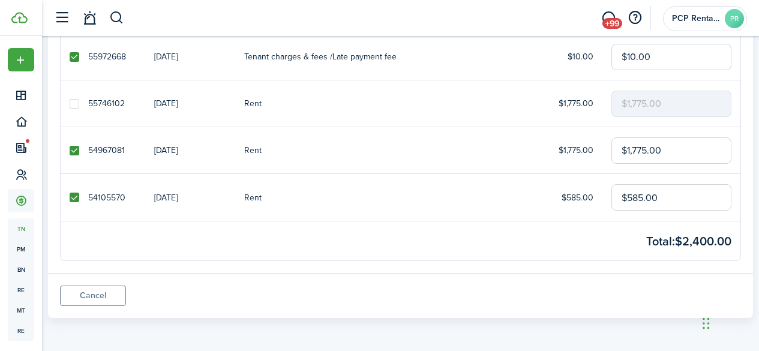
drag, startPoint x: 677, startPoint y: 142, endPoint x: 433, endPoint y: 174, distance: 245.7
click at [540, 165] on tr "54967081 [DATE] Rent $1,775.00 $1,775.00" at bounding box center [401, 150] width 680 height 47
click at [638, 149] on input "$265.00" at bounding box center [672, 150] width 120 height 26
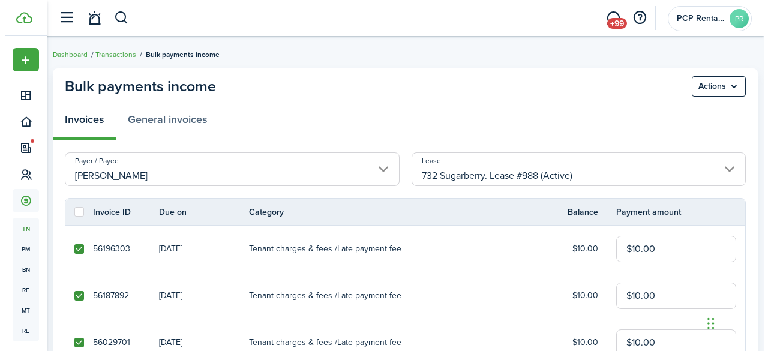
scroll to position [0, 0]
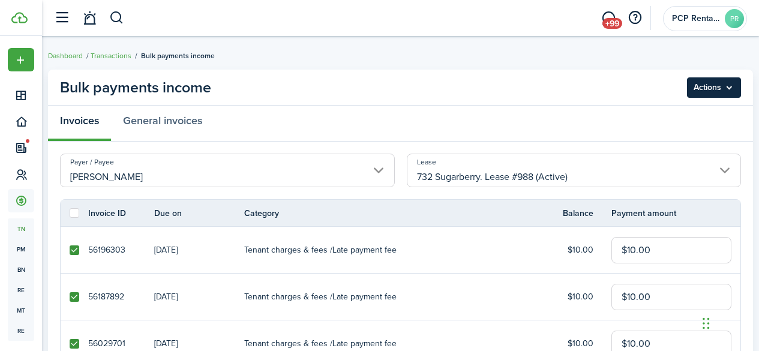
type input "$225.00"
click at [708, 88] on menu-btn "Actions" at bounding box center [714, 87] width 54 height 20
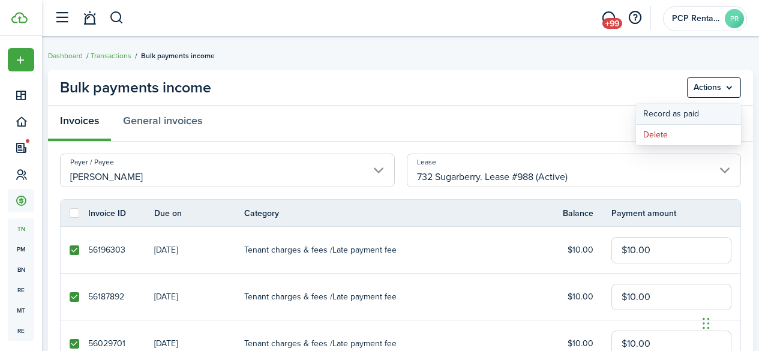
click at [667, 115] on button "Record as paid" at bounding box center [688, 114] width 105 height 20
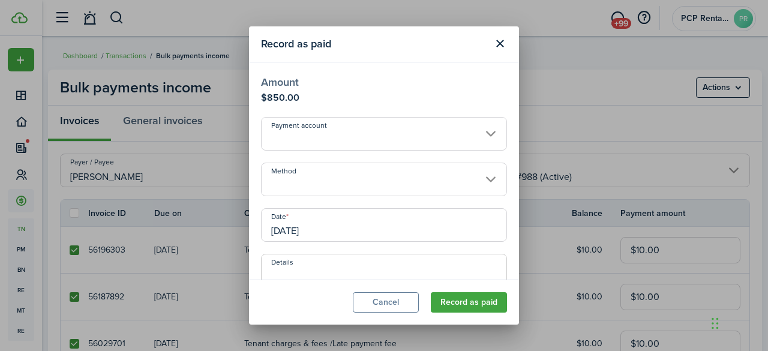
click at [294, 176] on input "Method" at bounding box center [384, 180] width 246 height 34
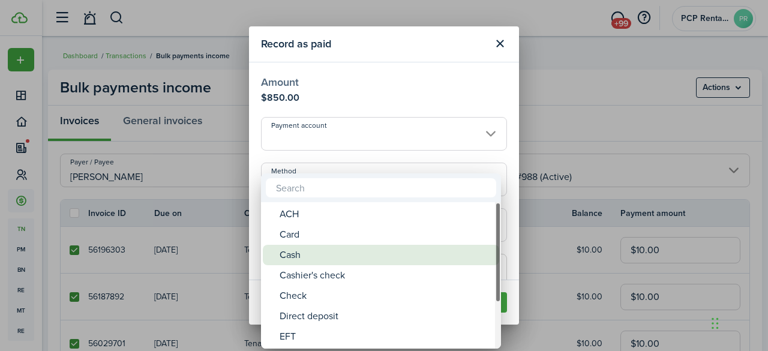
click at [301, 253] on div "Cash" at bounding box center [386, 255] width 213 height 20
type input "Cash"
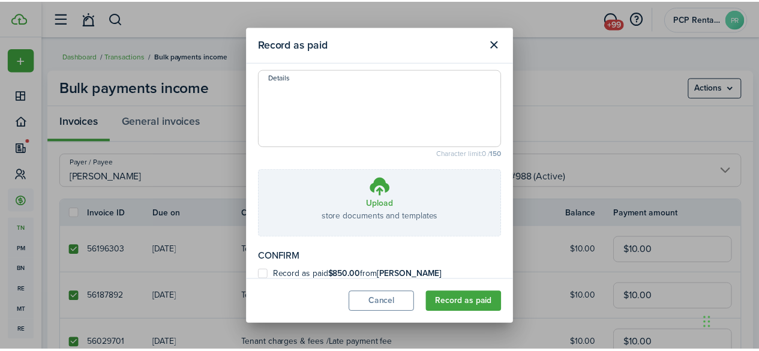
scroll to position [197, 0]
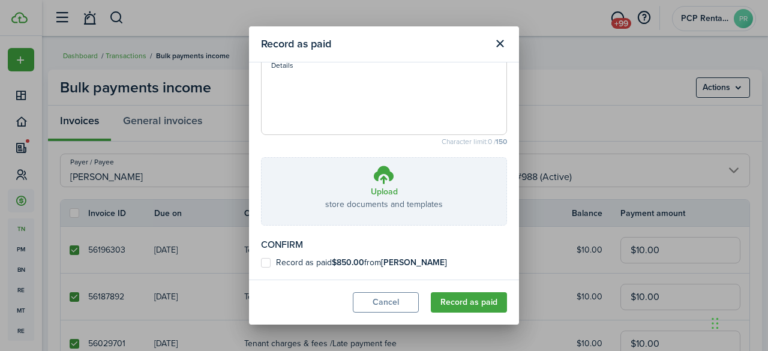
click at [263, 262] on label "Record as paid $850.00 from [PERSON_NAME]" at bounding box center [354, 263] width 186 height 10
checkbox input "true"
click at [472, 299] on button "Record as paid" at bounding box center [469, 302] width 76 height 20
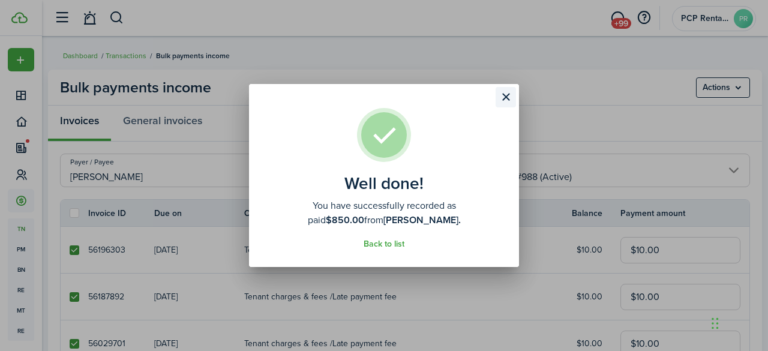
click at [503, 95] on button "Close modal" at bounding box center [506, 97] width 20 height 20
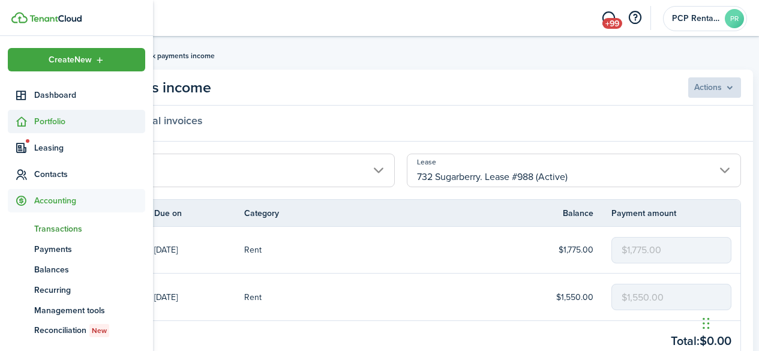
click at [43, 118] on span "Portfolio" at bounding box center [89, 121] width 111 height 13
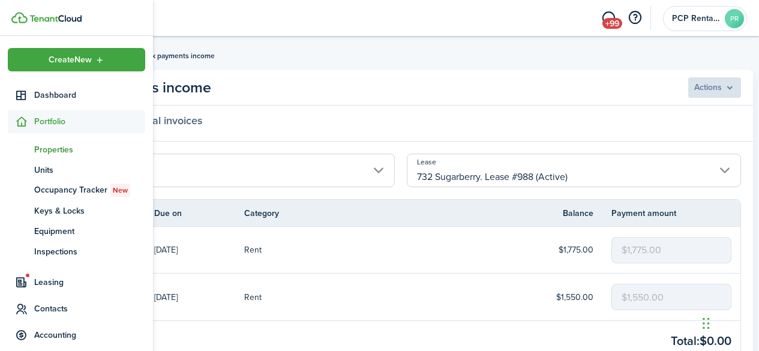
click at [56, 147] on span "Properties" at bounding box center [89, 149] width 111 height 13
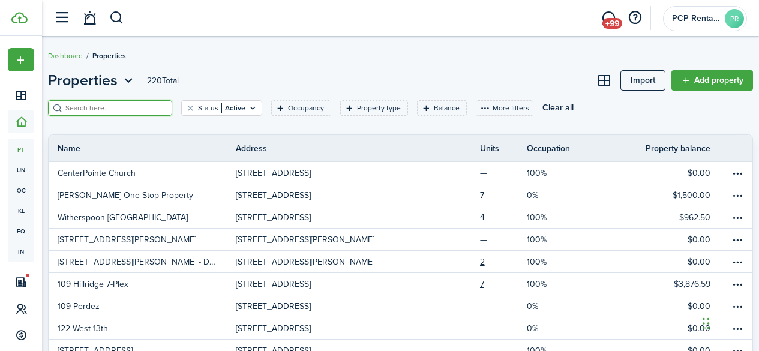
click at [149, 109] on input "search" at bounding box center [115, 108] width 106 height 11
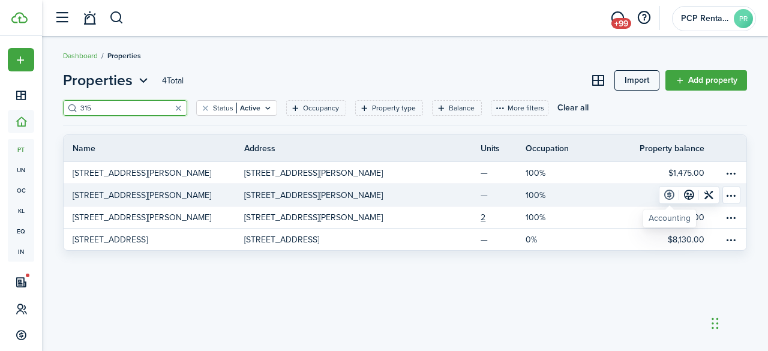
type input "315"
click at [669, 195] on link at bounding box center [670, 195] width 20 height 17
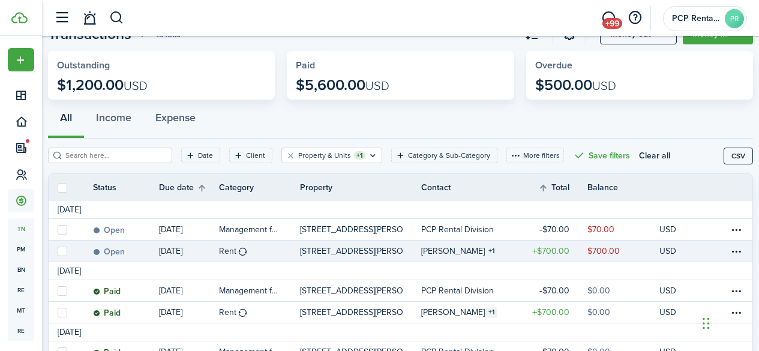
scroll to position [60, 0]
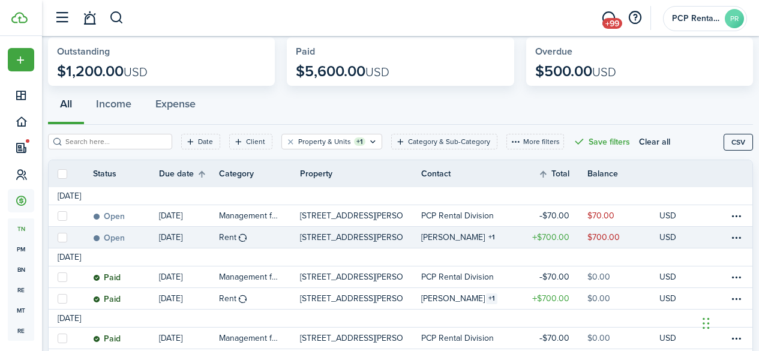
click at [734, 236] on link at bounding box center [741, 237] width 24 height 21
click at [729, 235] on table-menu-btn-icon at bounding box center [736, 238] width 14 height 14
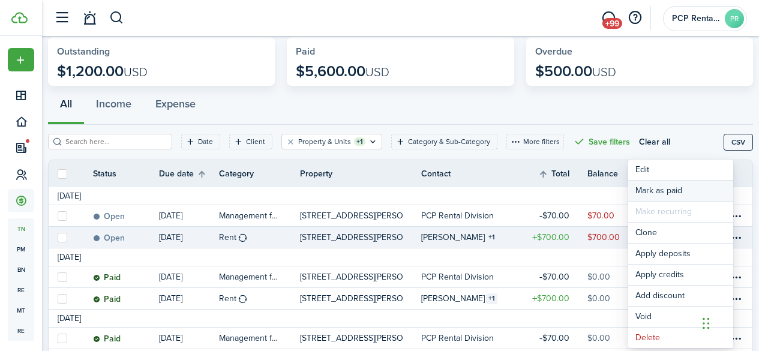
click at [662, 193] on link "Mark as paid" at bounding box center [681, 191] width 105 height 20
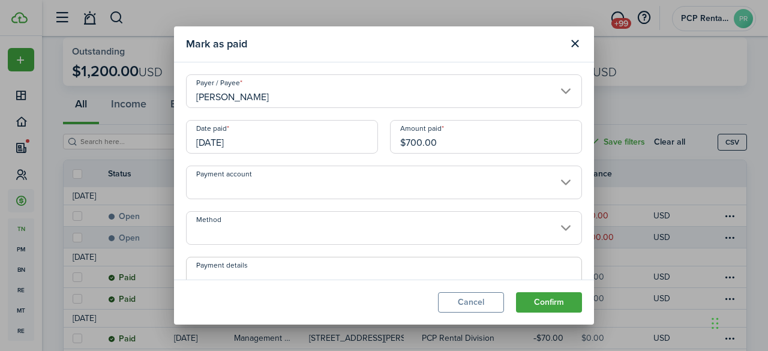
click at [247, 140] on input "[DATE]" at bounding box center [282, 137] width 192 height 34
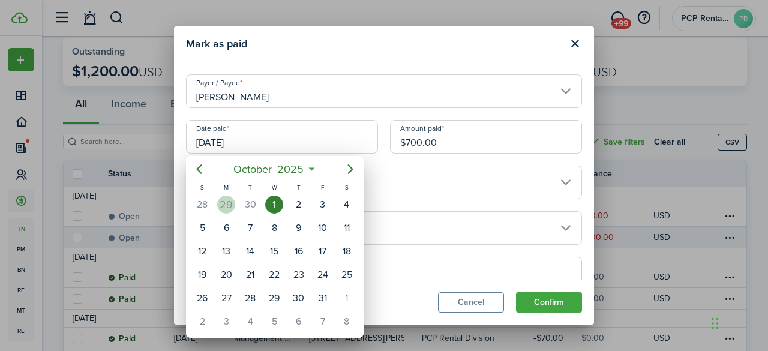
click at [228, 203] on div "29" at bounding box center [226, 205] width 18 height 18
type input "[DATE]"
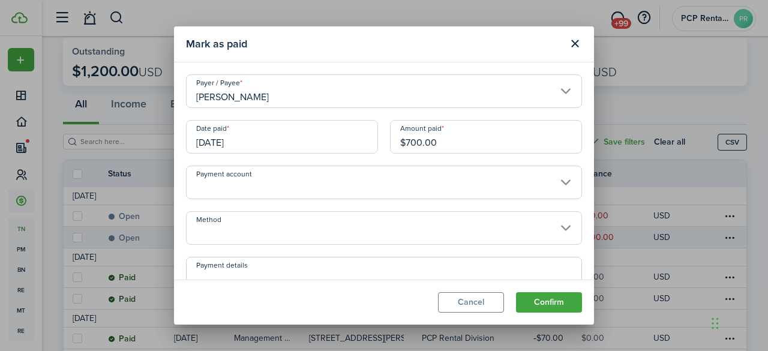
click at [228, 228] on input "Method" at bounding box center [384, 228] width 396 height 34
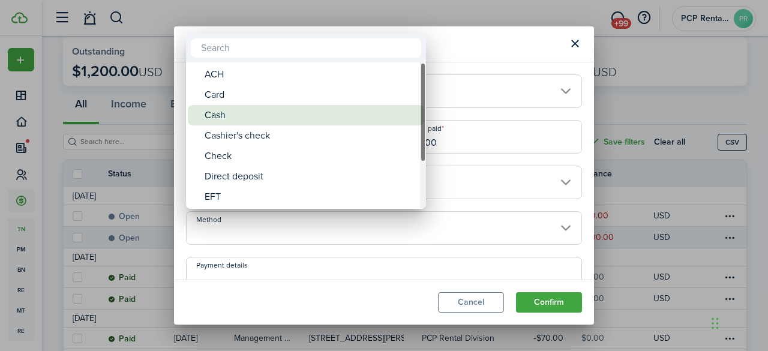
click at [231, 112] on div "Cash" at bounding box center [311, 115] width 213 height 20
type input "Cash"
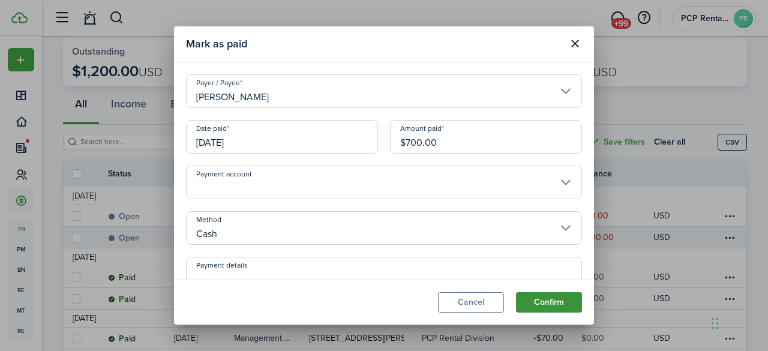
click at [545, 301] on button "Confirm" at bounding box center [549, 302] width 66 height 20
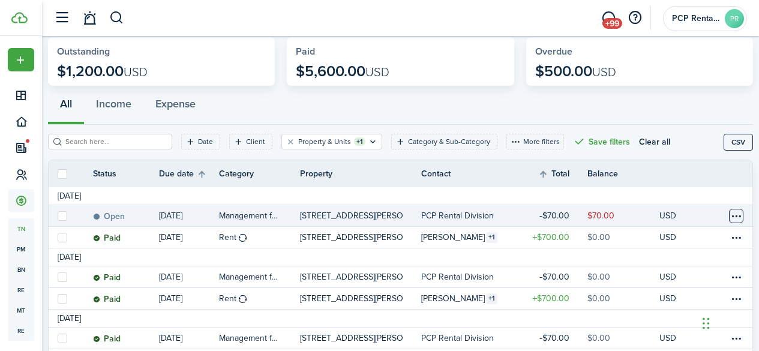
click at [729, 214] on table-menu-btn-icon at bounding box center [736, 216] width 14 height 14
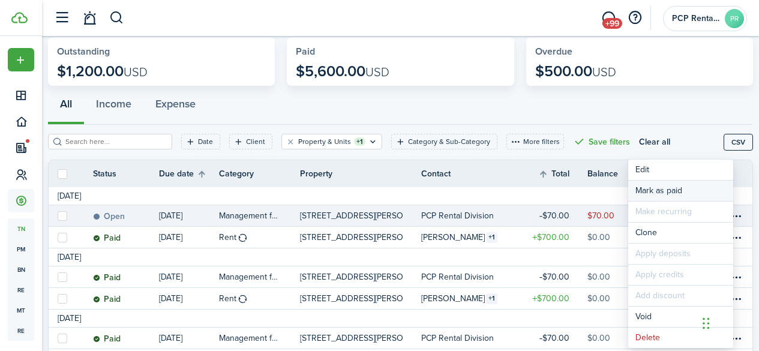
click at [653, 189] on link "Mark as paid" at bounding box center [681, 191] width 105 height 20
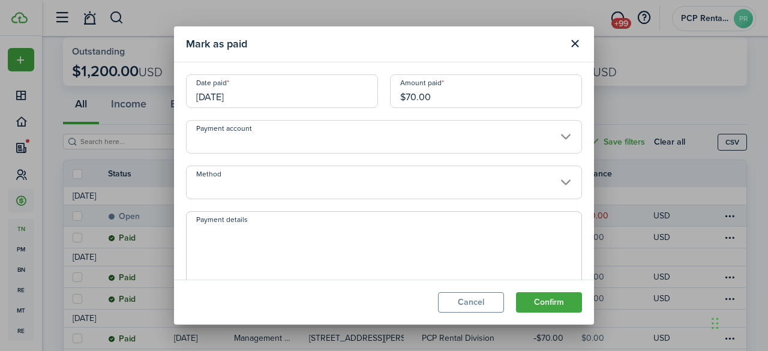
click at [247, 92] on input "[DATE]" at bounding box center [282, 91] width 192 height 34
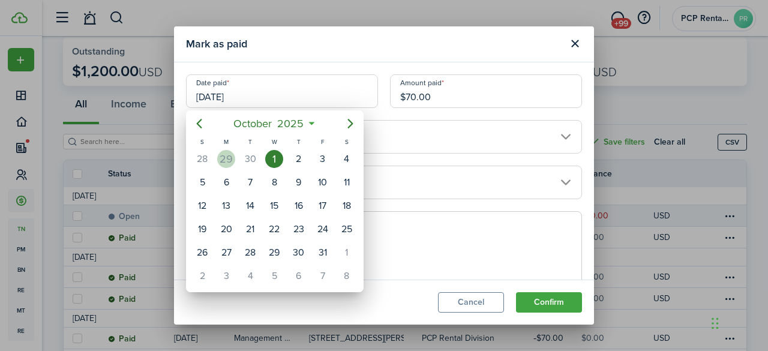
click at [225, 157] on div "29" at bounding box center [226, 159] width 18 height 18
type input "[DATE]"
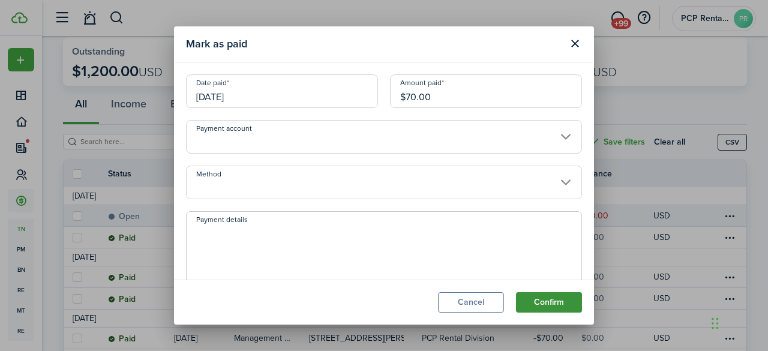
click at [545, 299] on button "Confirm" at bounding box center [549, 302] width 66 height 20
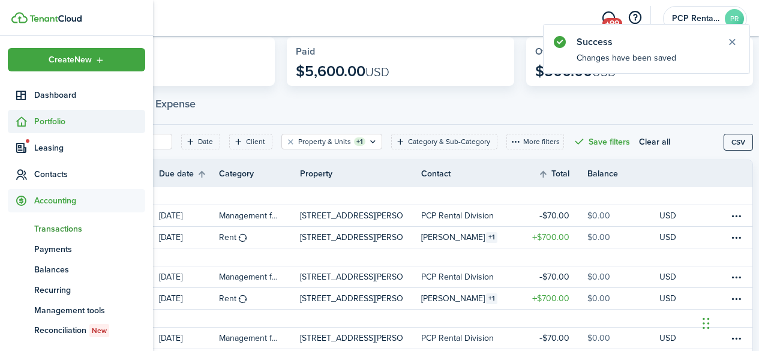
click at [55, 121] on span "Portfolio" at bounding box center [89, 121] width 111 height 13
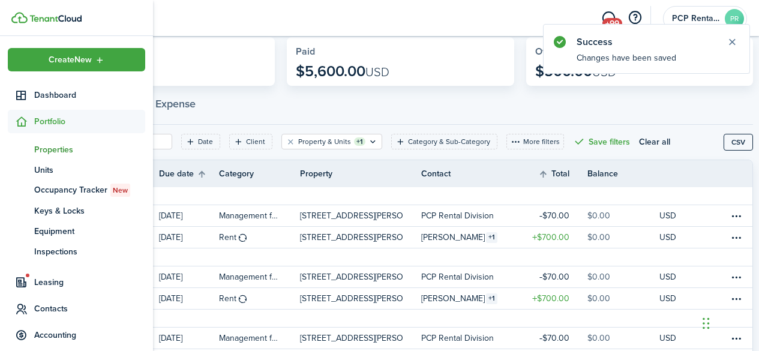
click at [52, 148] on span "Properties" at bounding box center [89, 149] width 111 height 13
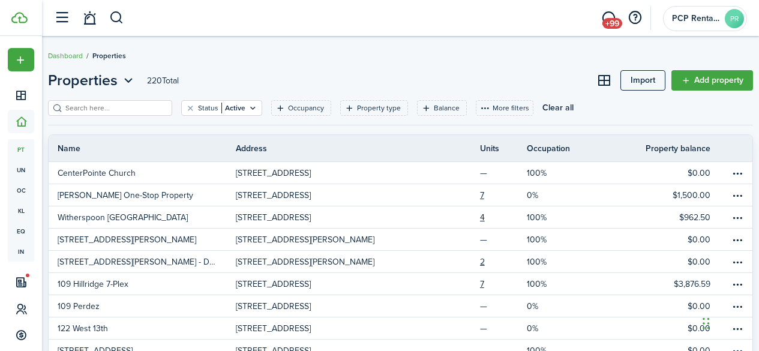
click at [104, 110] on input "search" at bounding box center [115, 108] width 106 height 11
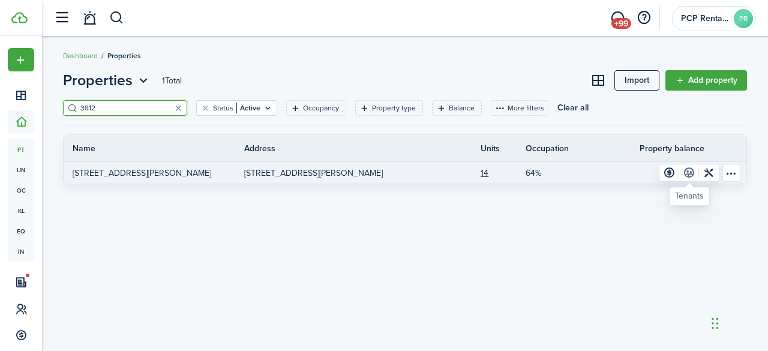
type input "3812"
click at [690, 175] on link at bounding box center [690, 173] width 20 height 17
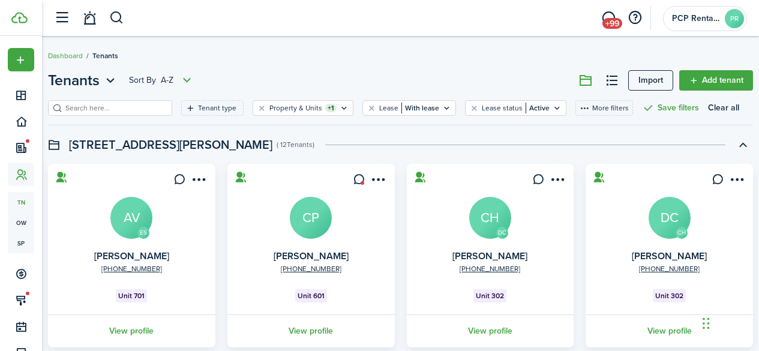
scroll to position [55, 0]
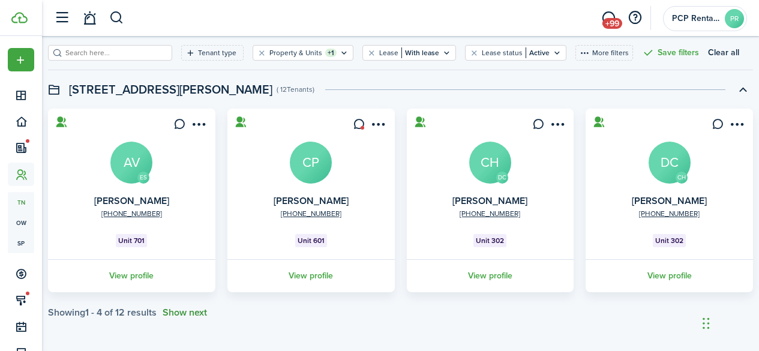
click at [195, 315] on button "Show next" at bounding box center [185, 312] width 44 height 11
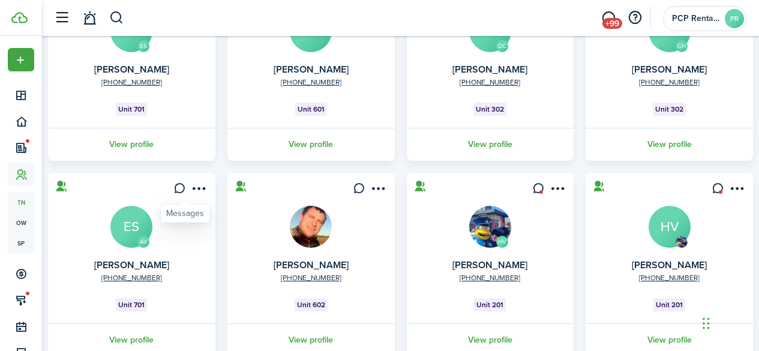
scroll to position [251, 0]
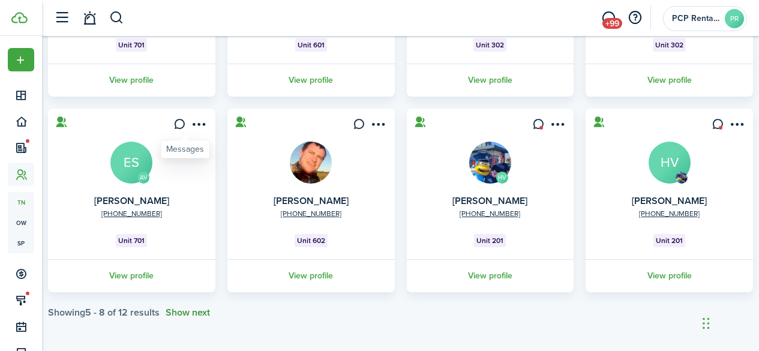
click at [195, 315] on button "Show next" at bounding box center [188, 312] width 44 height 11
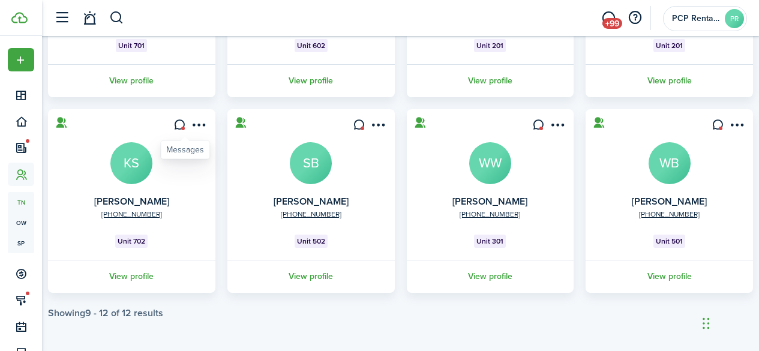
scroll to position [447, 0]
click at [314, 275] on link "View profile" at bounding box center [311, 275] width 171 height 33
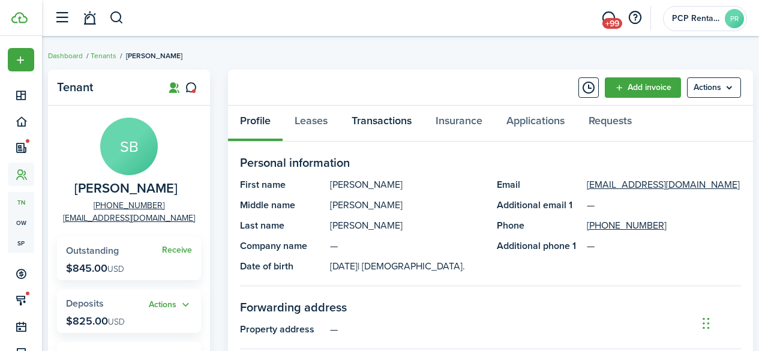
click at [384, 121] on link "Transactions" at bounding box center [382, 124] width 84 height 36
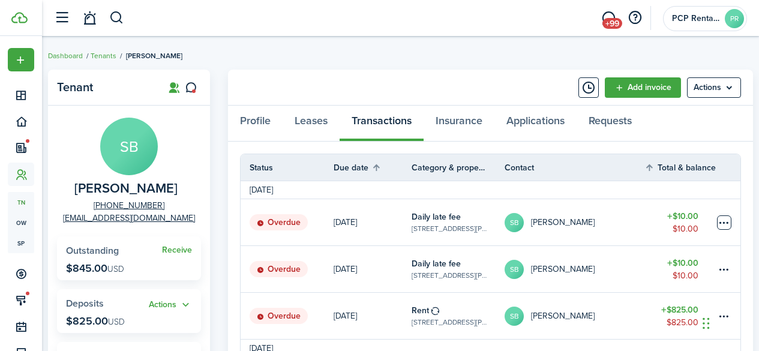
click at [725, 225] on table-menu-btn-icon at bounding box center [724, 223] width 14 height 14
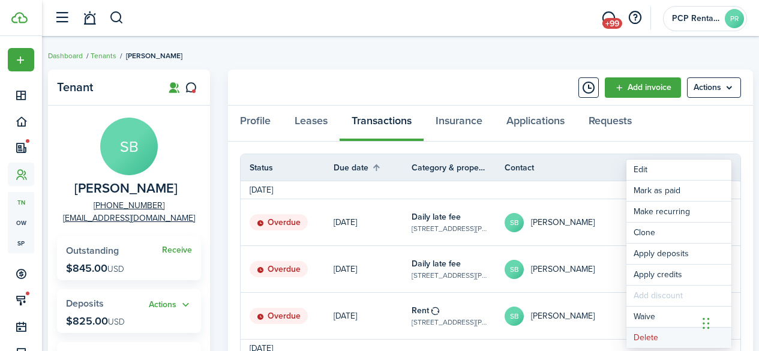
click at [642, 333] on button "Delete" at bounding box center [679, 338] width 105 height 20
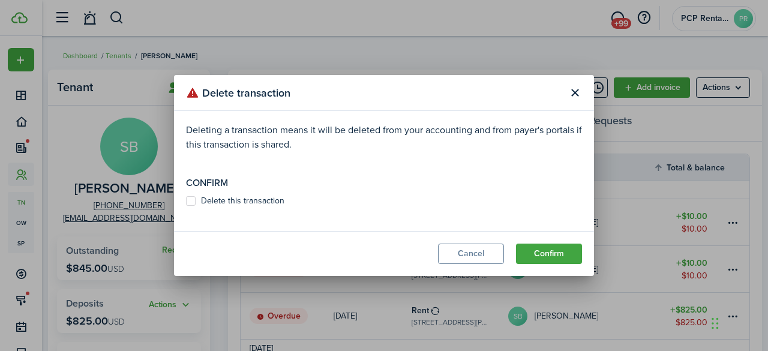
click at [193, 204] on label "Delete this transaction" at bounding box center [235, 201] width 98 height 10
click at [186, 202] on input "Delete this transaction" at bounding box center [186, 201] width 1 height 1
checkbox input "true"
click at [545, 256] on button "Confirm" at bounding box center [549, 254] width 66 height 20
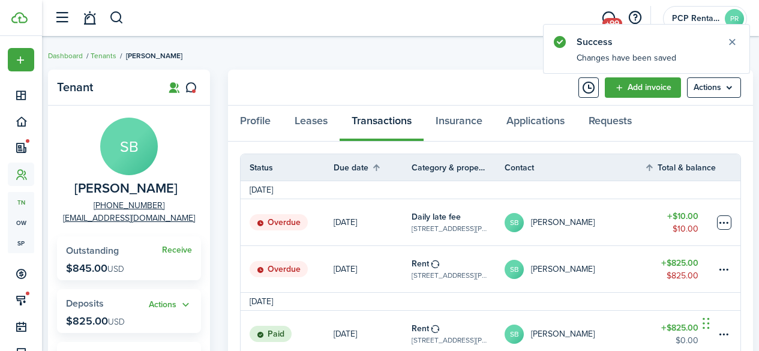
click at [731, 220] on table-menu-btn-icon at bounding box center [724, 223] width 14 height 14
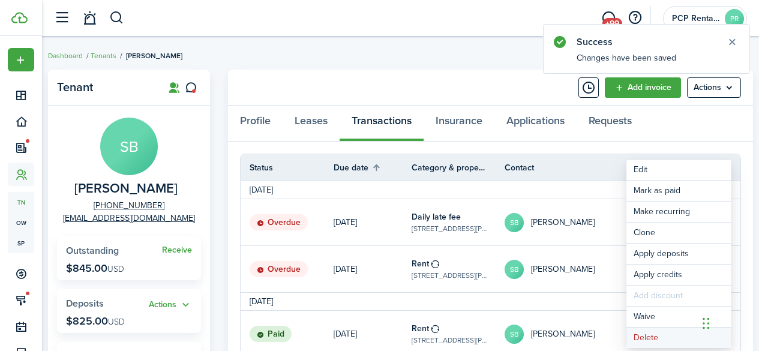
click at [654, 337] on button "Delete" at bounding box center [679, 338] width 105 height 20
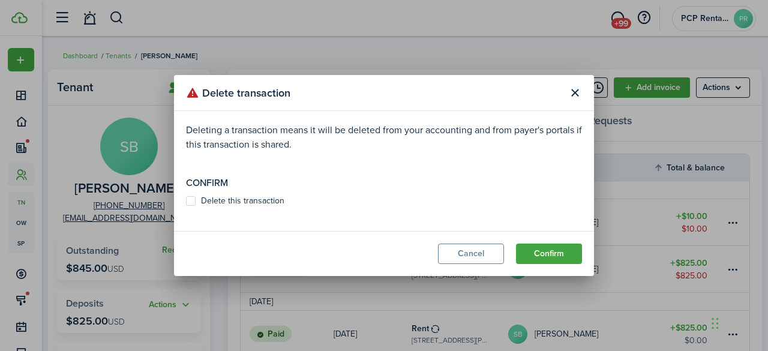
click at [192, 199] on label "Delete this transaction" at bounding box center [235, 201] width 98 height 10
click at [186, 201] on input "Delete this transaction" at bounding box center [186, 201] width 1 height 1
checkbox input "true"
click at [548, 255] on button "Confirm" at bounding box center [549, 254] width 66 height 20
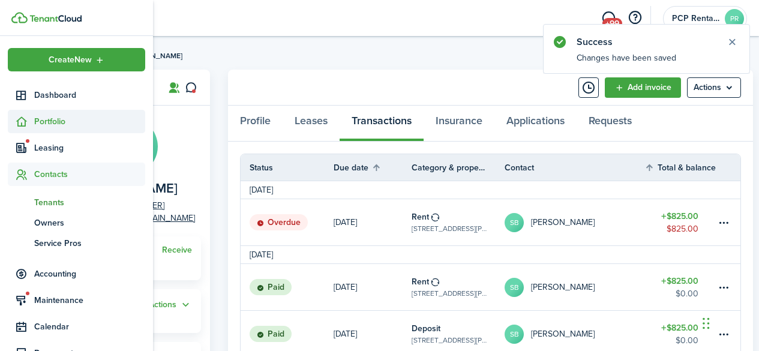
click at [47, 121] on span "Portfolio" at bounding box center [89, 121] width 111 height 13
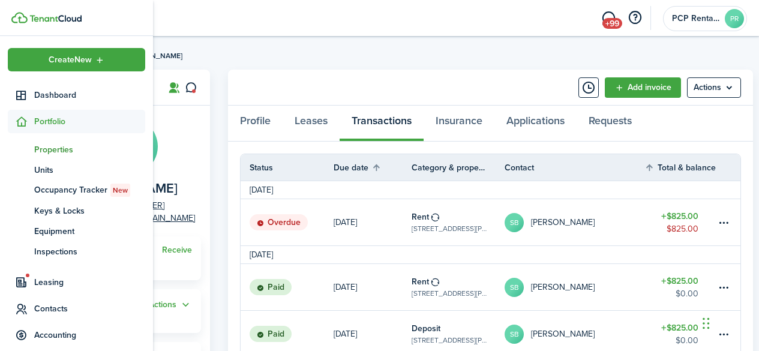
click at [46, 149] on span "Properties" at bounding box center [89, 149] width 111 height 13
